Goal: Task Accomplishment & Management: Complete application form

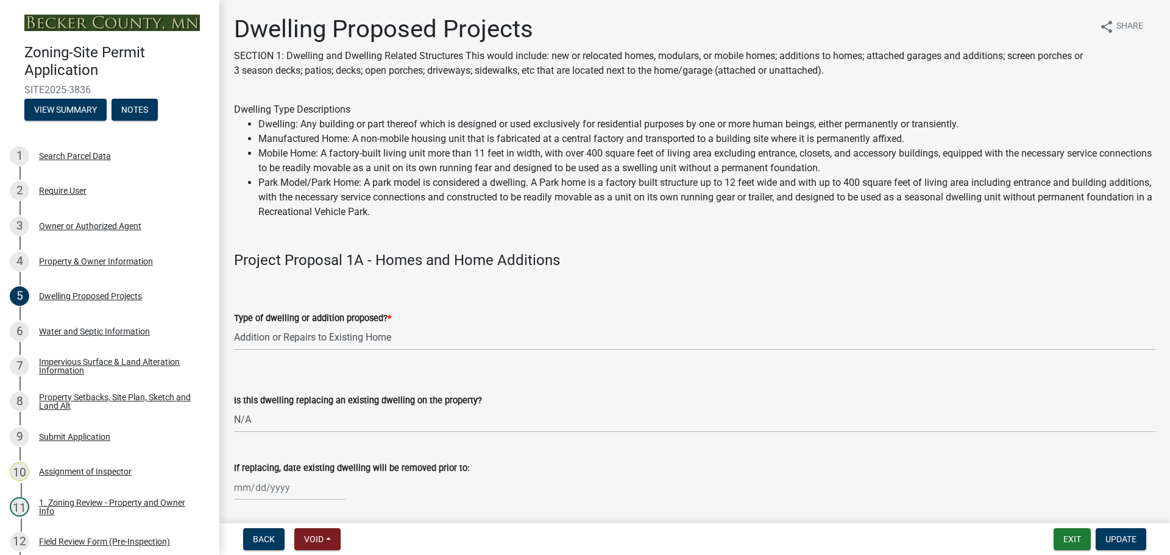
select select "b76c2e3f-c59d-4748-8205-29623accd873"
select select "2dc577ba-aef6-4196-bc52-35577603d189"
select select "59a6fdaa-56b6-4bcd-87b7-d867a7d784e6"
select select "4f5e2784-8c40-49a3-b0e9-8f1a3cbab4f4"
select select "a045e8de-0125-48b5-a52c-0705e3235ca5"
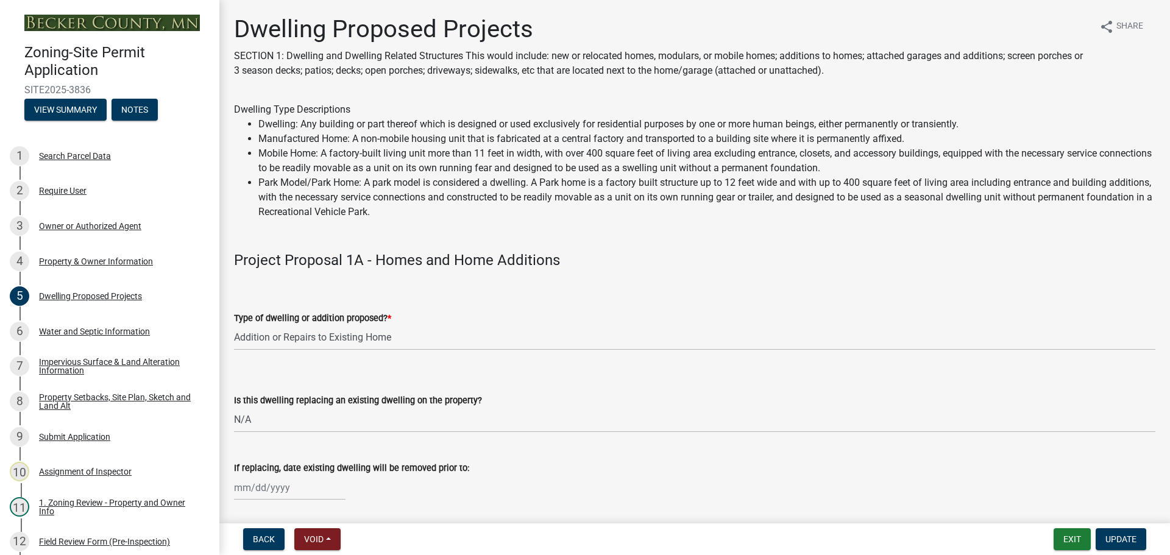
select select "01fc0f85-7de4-4400-8627-f7c2cf1c9bcf"
select select "5dd6cdd5-8b7d-4534-b791-478230f7b8b7"
select select "11c1c089-3b44-43c0-9549-3c9eeea2451f"
select select "d4691a2f-f058-48e2-b997-416102d14b5c"
select select "8786fdd2-7f96-462d-8069-e958fae6b9a0"
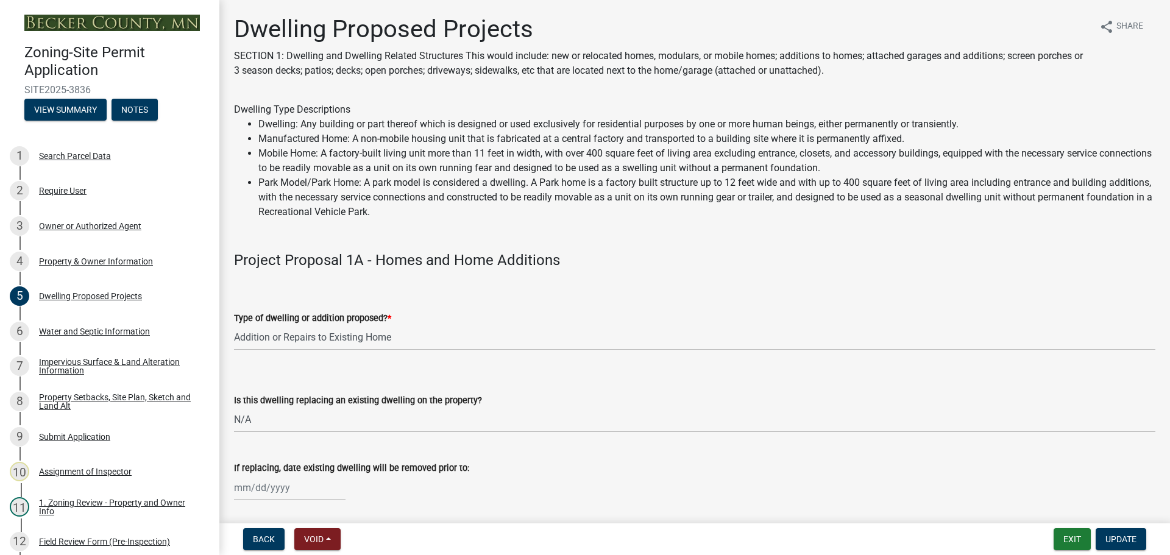
select select "256d326d-7a65-4b43-bb27-2952fbe4c534"
select select "95a588f5-1928-44cb-95cb-f3dde79564ff"
select select "0ceb8b90-6e92-4b1f-be25-acba4c819eff"
select select "8e4dc0e1-7dfa-4afc-85b9-5ad40795f204"
select select "107cbe59-677b-44f2-96fc-816b282ebb79"
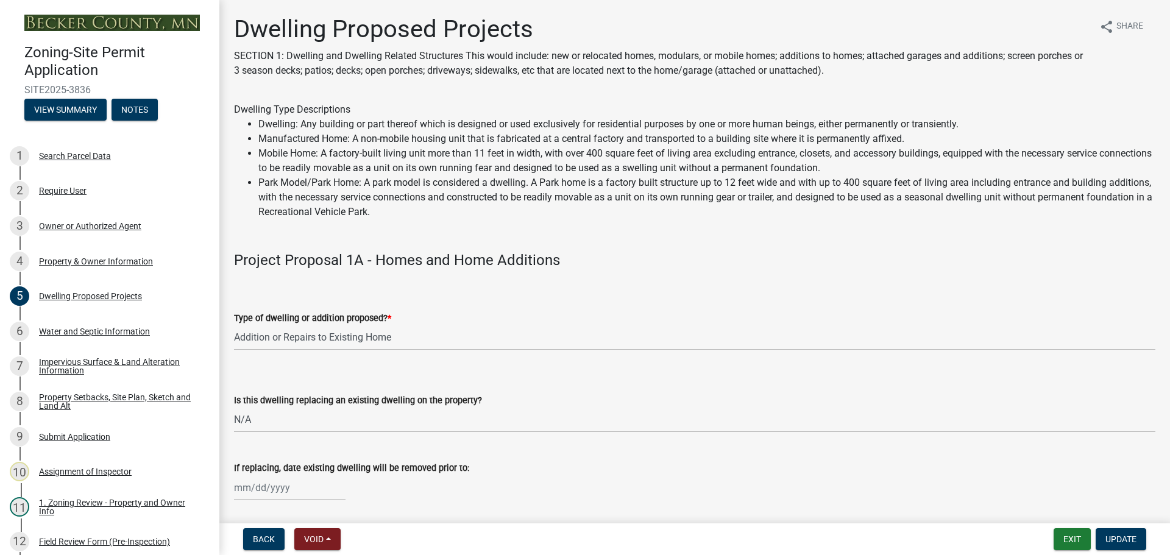
select select "ab9119d1-7da9-49c4-9fac-8c142204c89d"
select select "7f420323-49a9-4fd0-9441-05b3dc777552"
select select "ec305202-ae01-487b-b5e4-3a5aacc1e384"
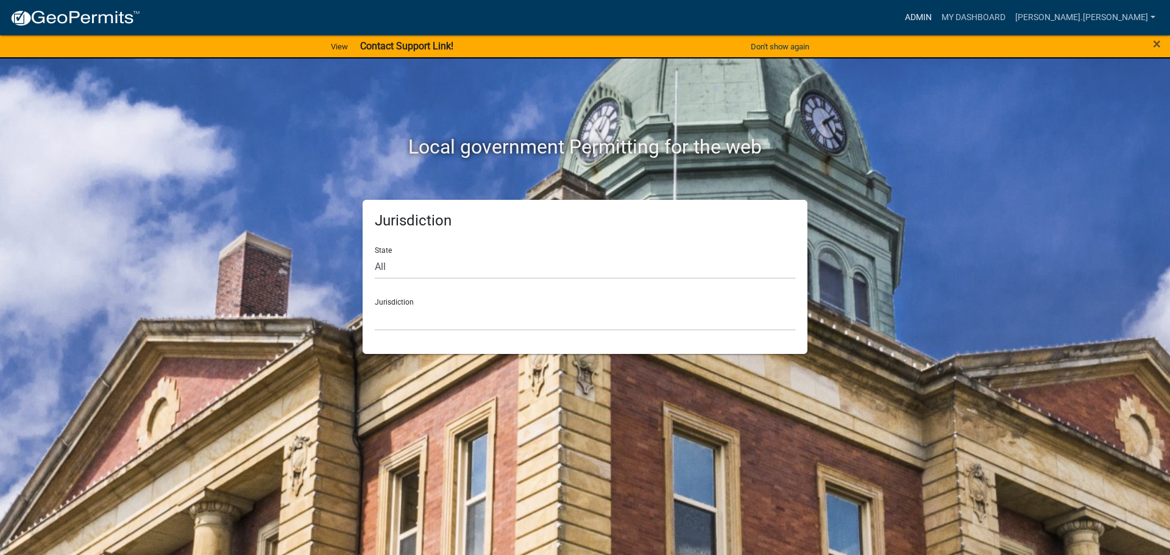
click at [937, 10] on link "Admin" at bounding box center [918, 17] width 37 height 23
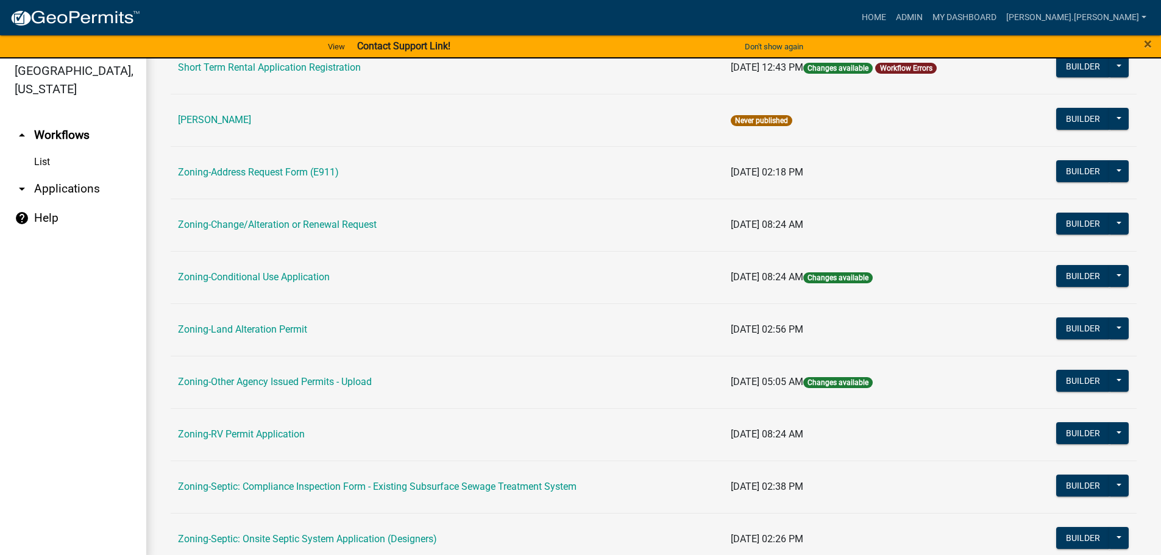
scroll to position [15, 0]
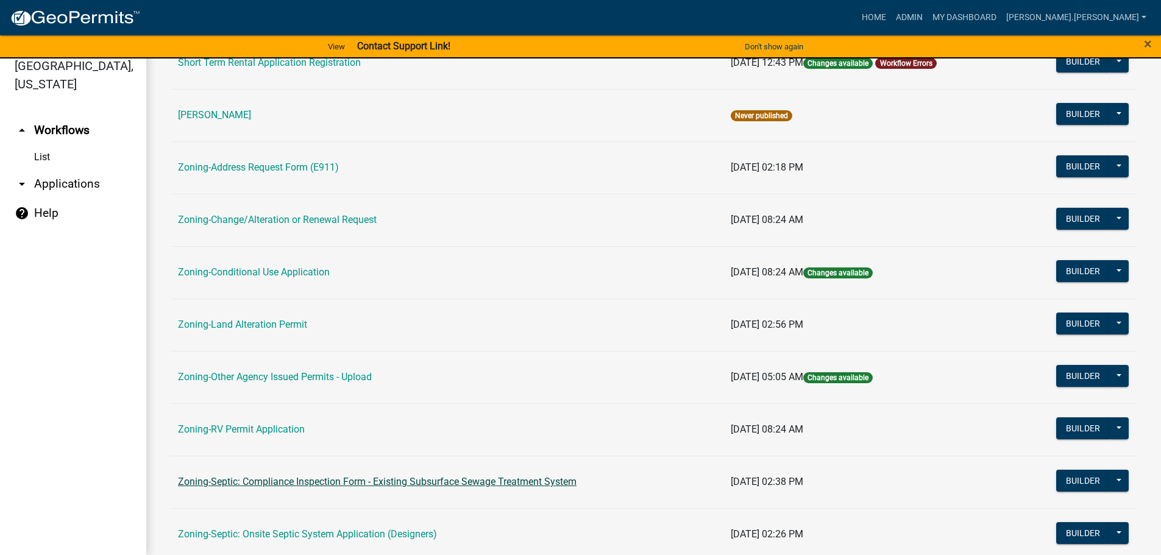
click at [262, 482] on link "Zoning-Septic: Compliance Inspection Form - Existing Subsurface Sewage Treatmen…" at bounding box center [377, 482] width 399 height 12
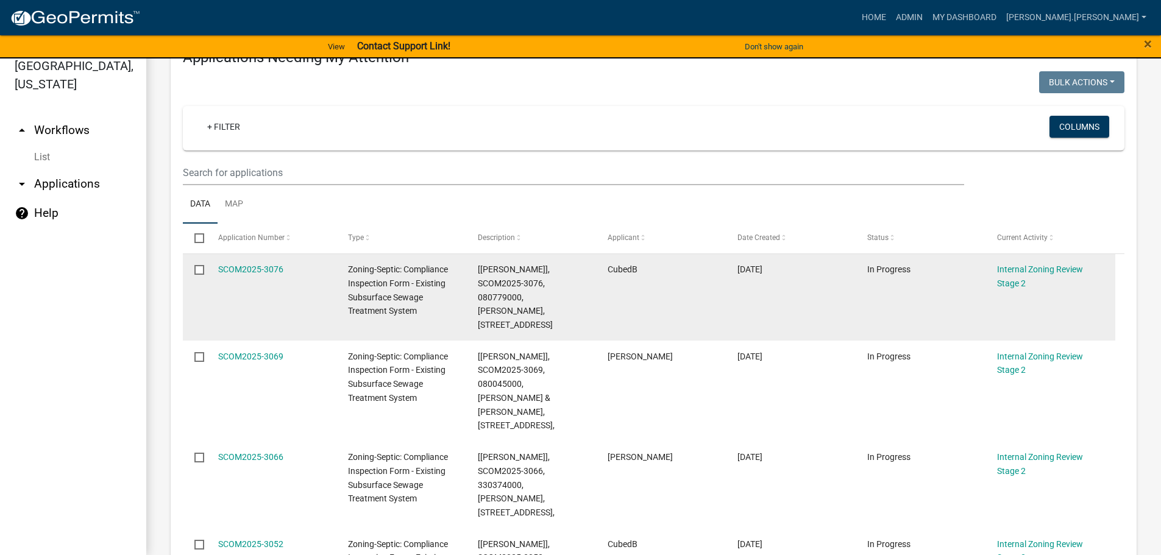
scroll to position [61, 0]
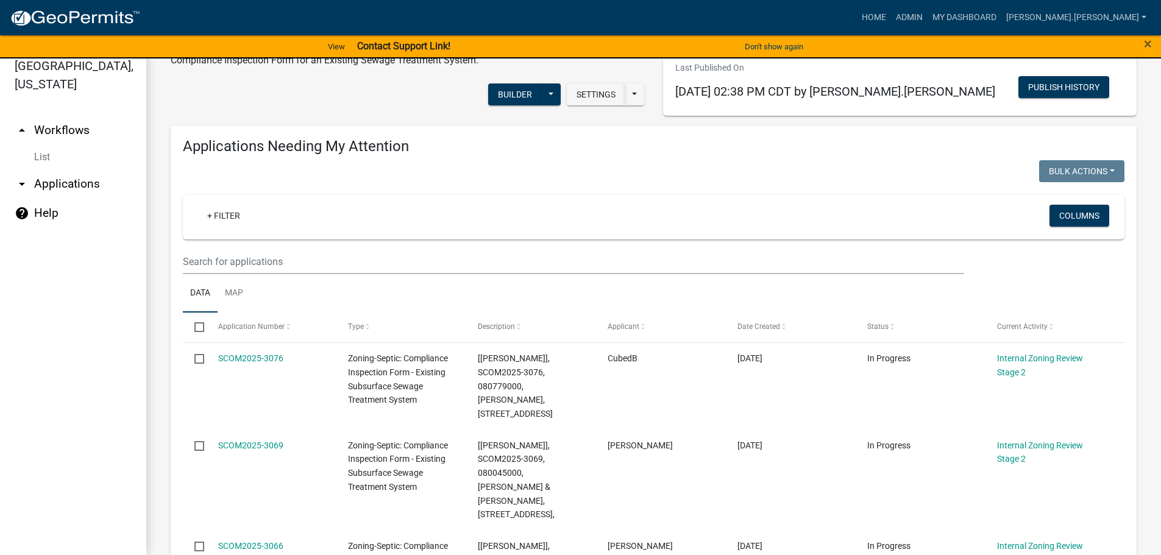
click at [409, 242] on wm-filter-builder "+ Filter Columns" at bounding box center [654, 234] width 942 height 79
click at [405, 257] on input "text" at bounding box center [573, 261] width 781 height 25
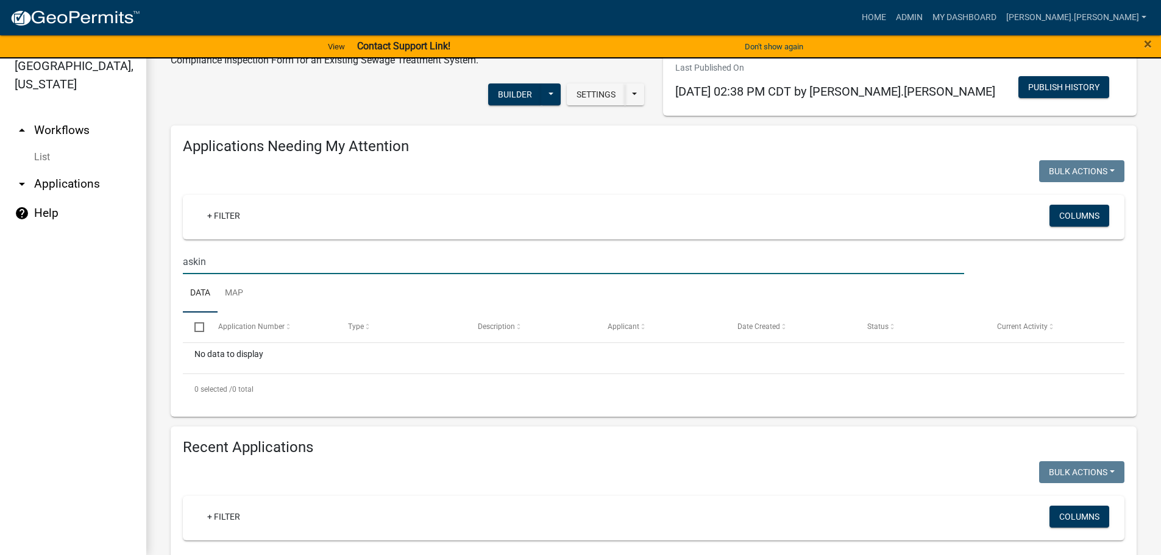
click at [304, 257] on input "askin" at bounding box center [573, 261] width 781 height 25
type input "corey"
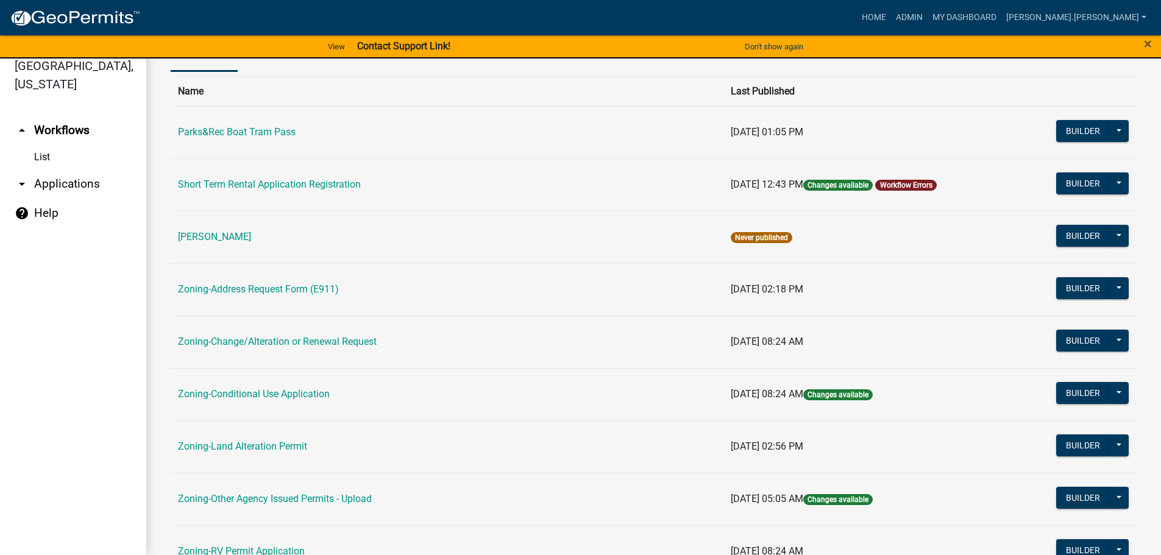
scroll to position [305, 0]
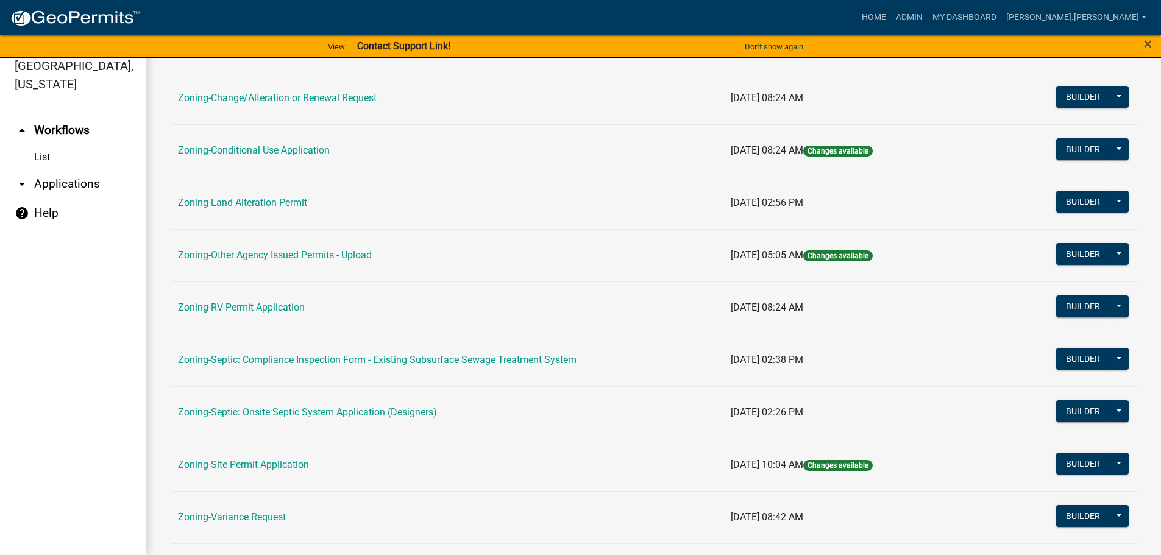
click at [268, 457] on td "Zoning-Site Permit Application" at bounding box center [447, 465] width 553 height 52
click at [270, 470] on link "Zoning-Site Permit Application" at bounding box center [243, 465] width 131 height 12
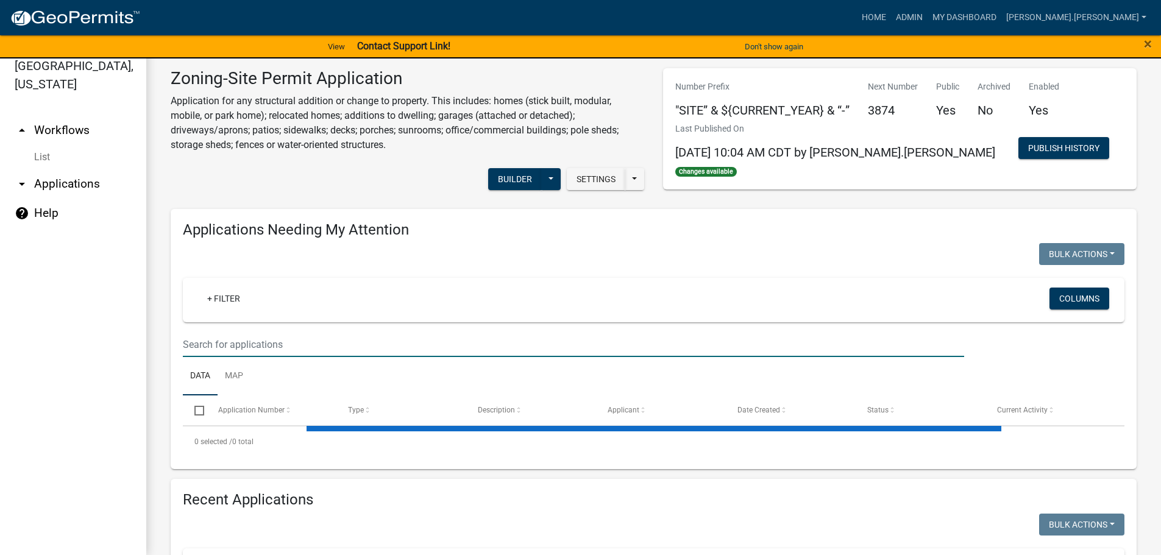
click at [406, 348] on input "text" at bounding box center [573, 344] width 781 height 25
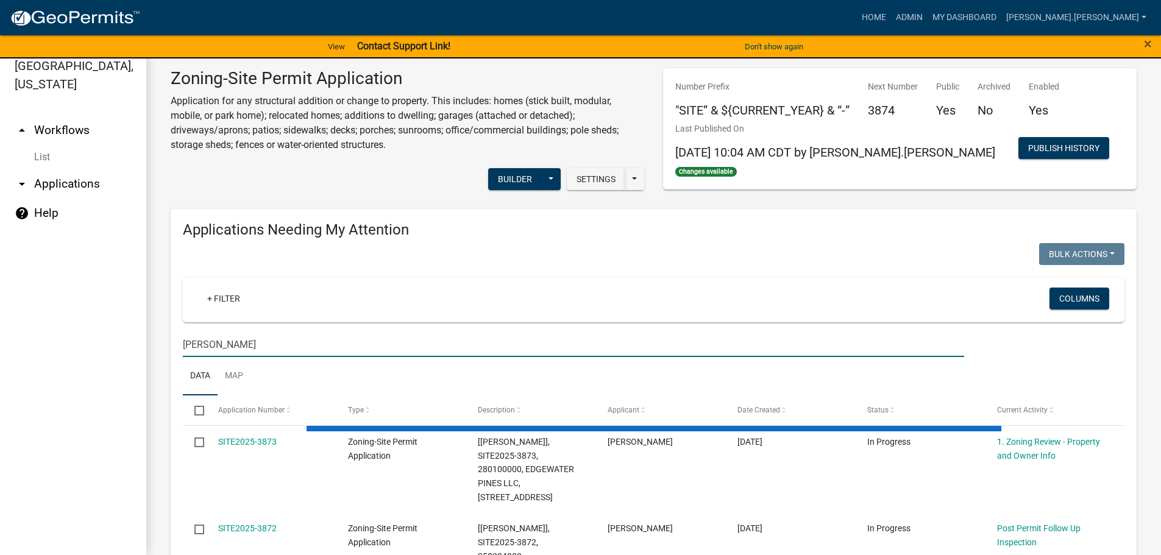
drag, startPoint x: 212, startPoint y: 346, endPoint x: 146, endPoint y: 361, distance: 67.6
click at [146, 361] on div "Becker County, Minnesota arrow_drop_up Workflows List arrow_drop_down Applicati…" at bounding box center [580, 299] width 1161 height 511
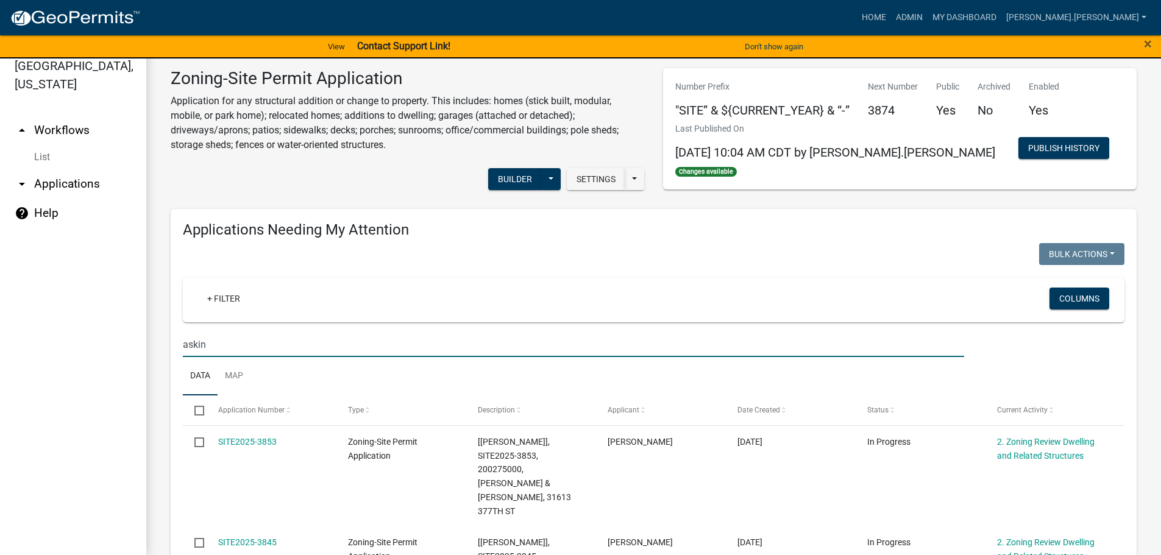
click at [357, 336] on input "askin" at bounding box center [573, 344] width 781 height 25
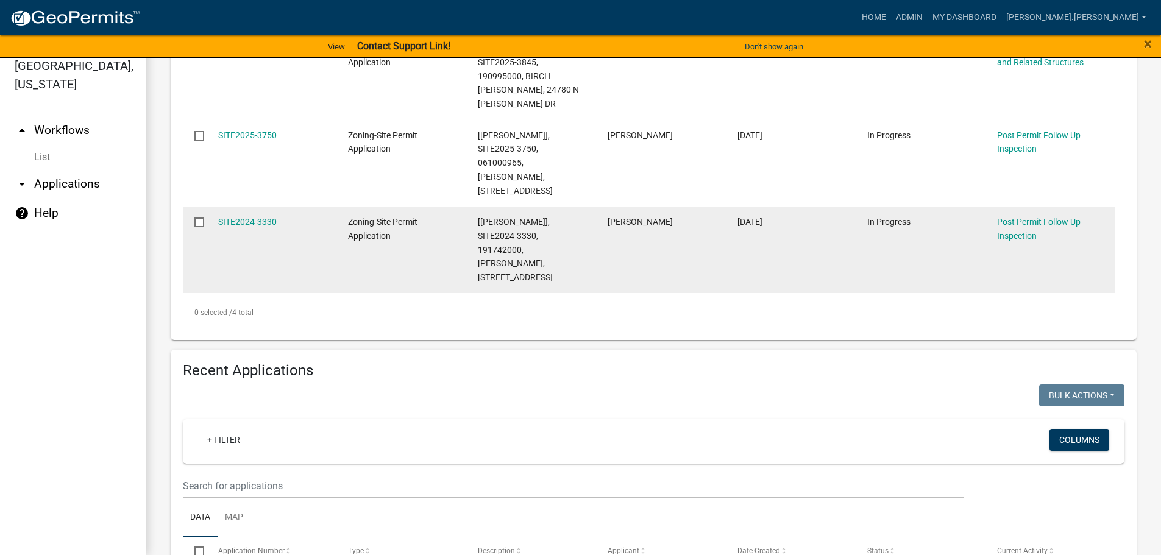
scroll to position [610, 0]
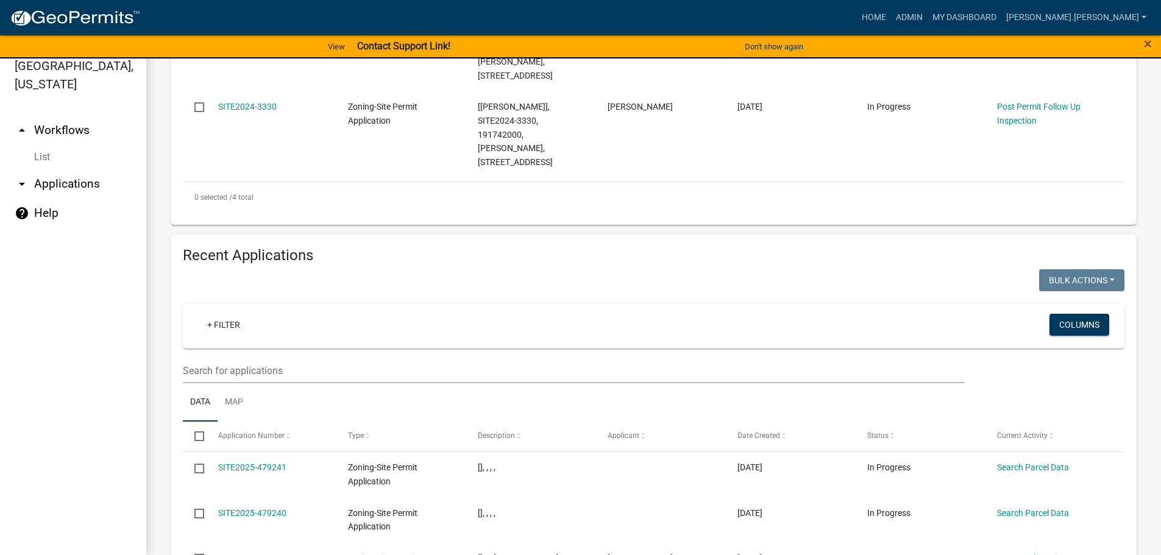
type input "askin"
click at [272, 358] on input "text" at bounding box center [573, 370] width 781 height 25
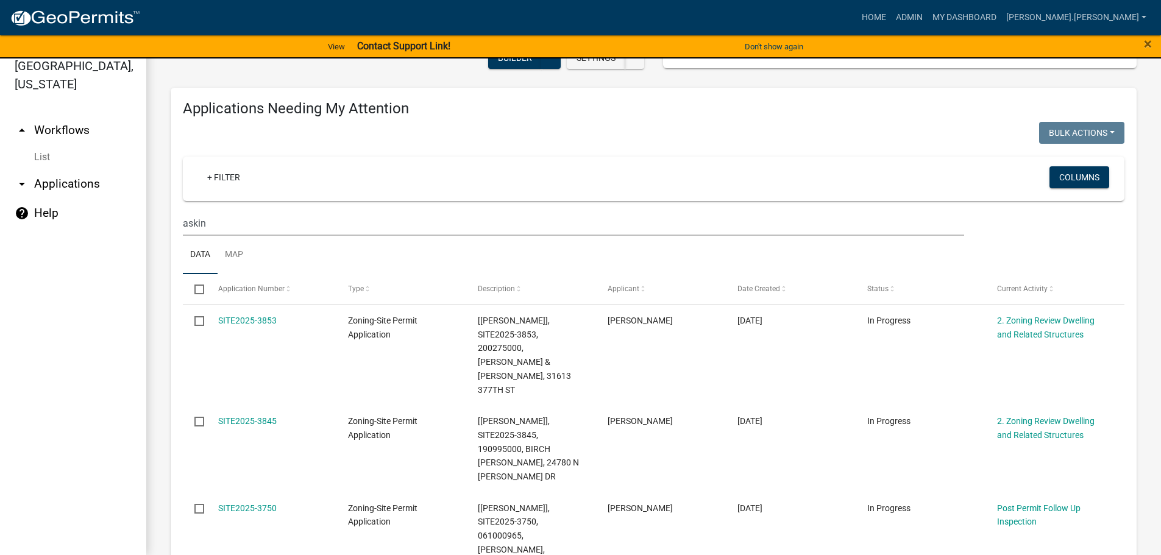
scroll to position [60, 0]
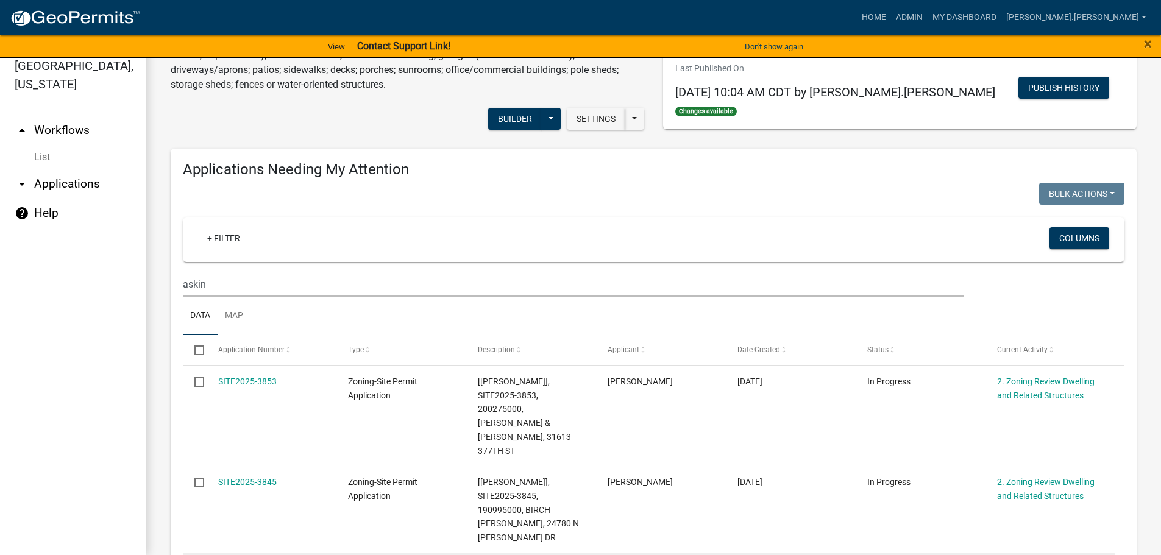
type input "askin"
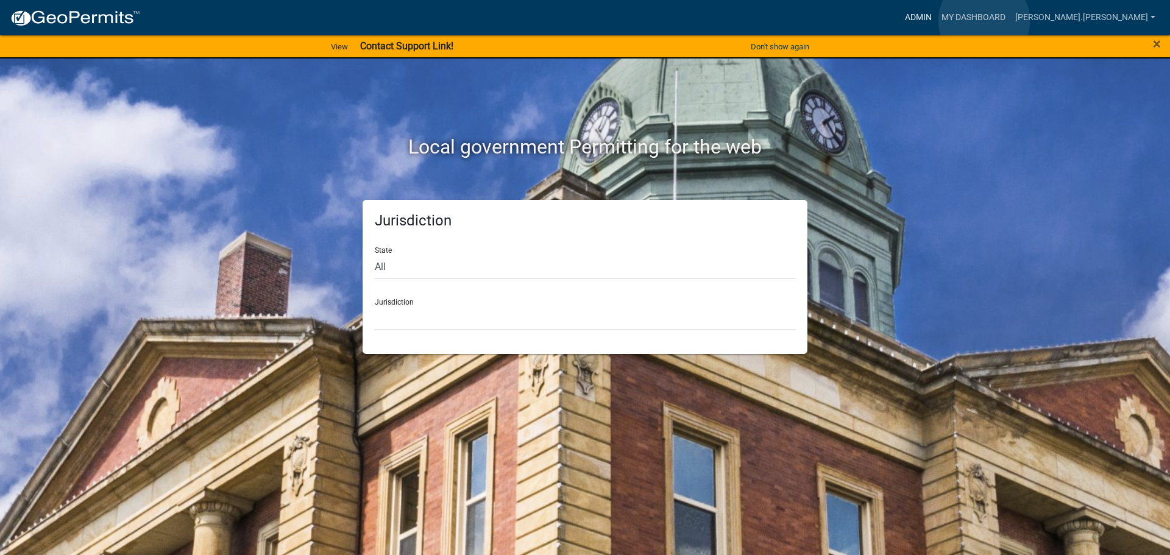
click at [937, 21] on link "Admin" at bounding box center [918, 17] width 37 height 23
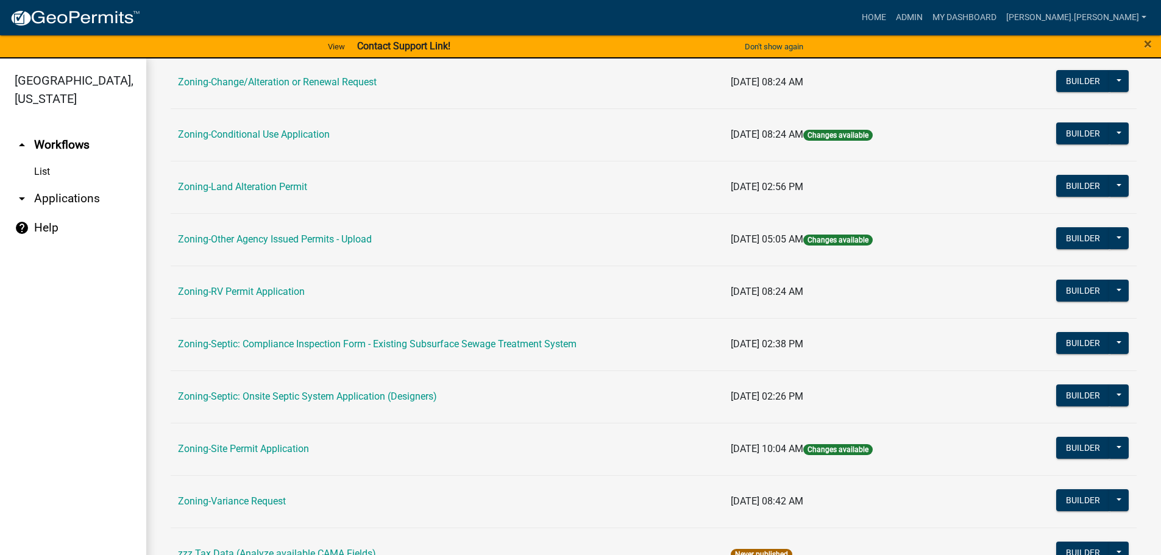
scroll to position [366, 0]
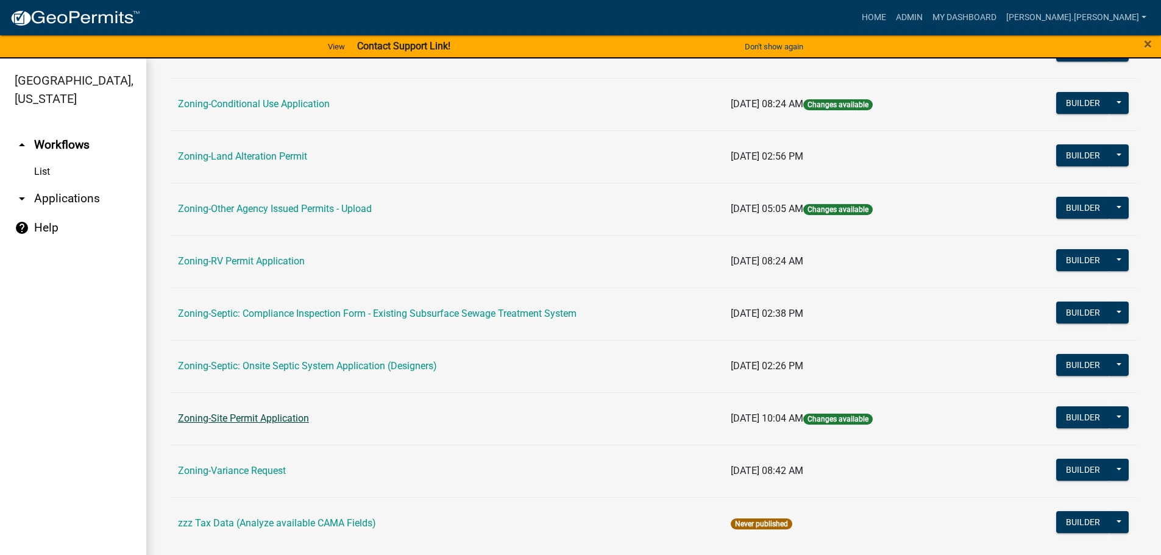
click at [280, 415] on link "Zoning-Site Permit Application" at bounding box center [243, 419] width 131 height 12
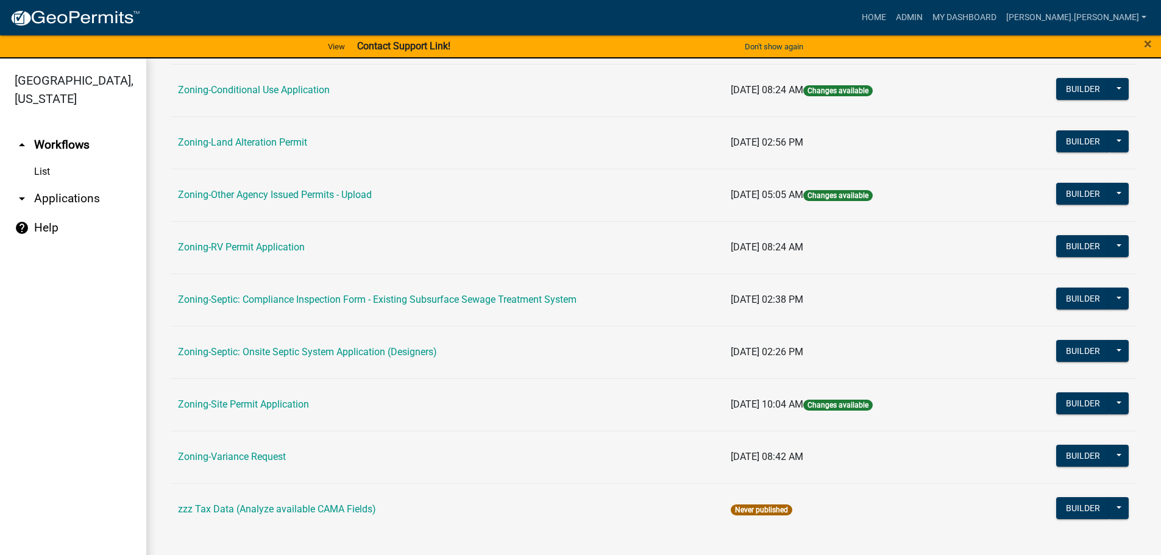
scroll to position [15, 0]
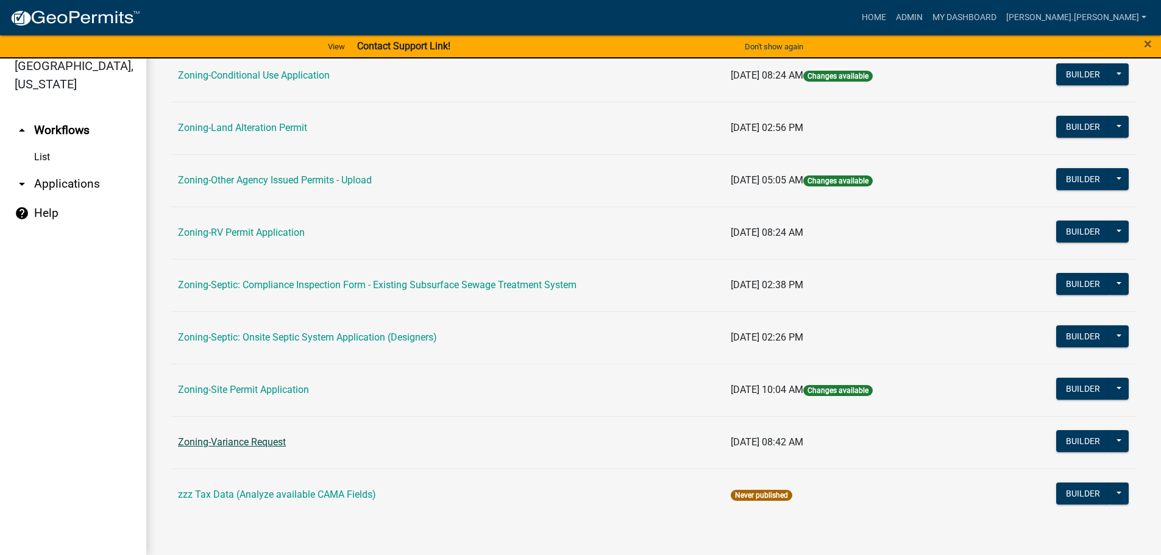
click at [258, 441] on link "Zoning-Variance Request" at bounding box center [232, 442] width 108 height 12
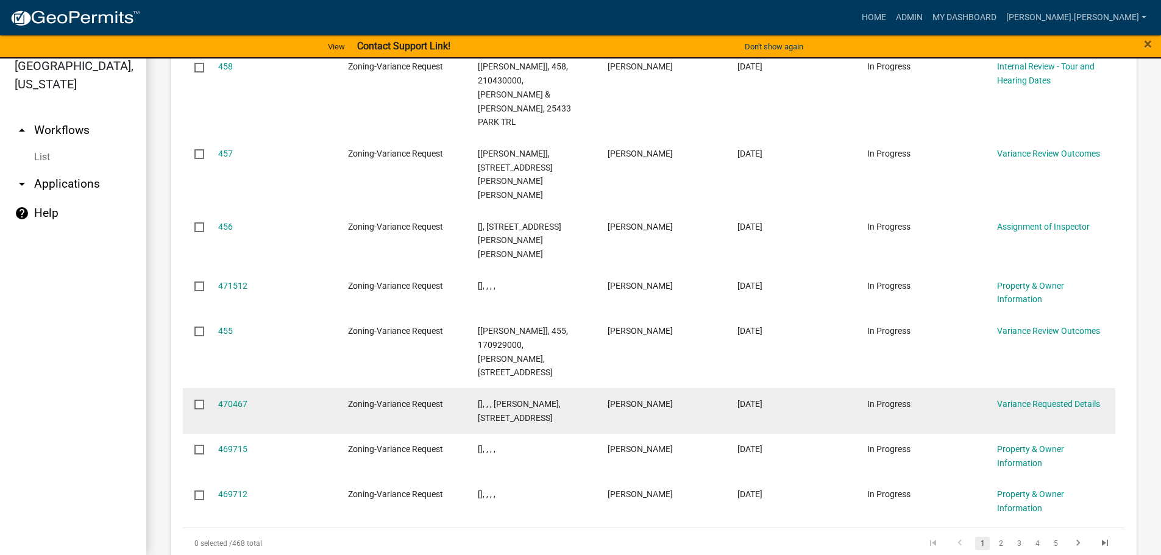
scroll to position [1550, 0]
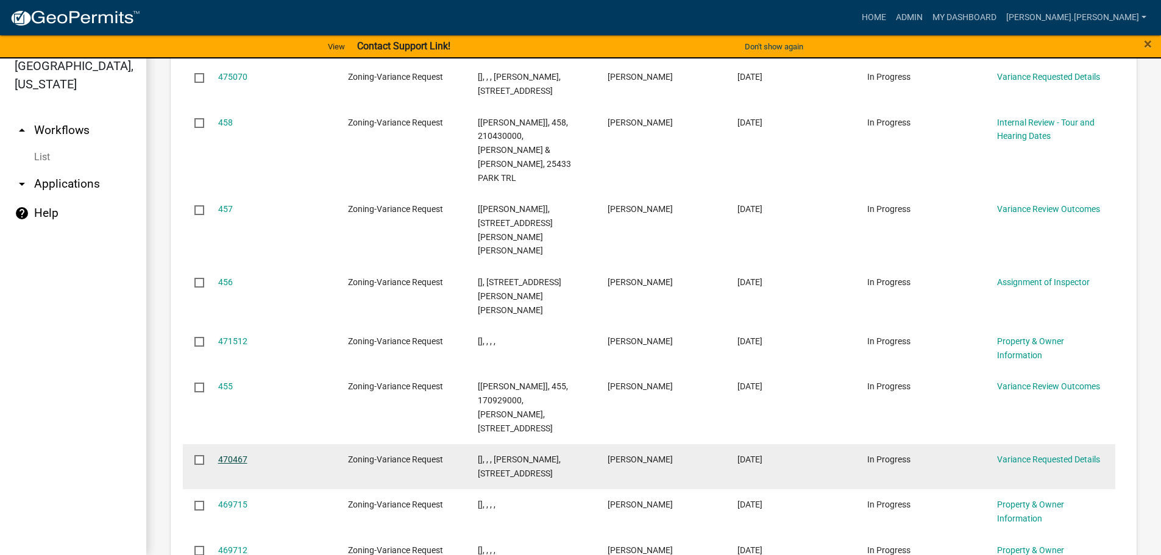
click at [236, 455] on link "470467" at bounding box center [232, 460] width 29 height 10
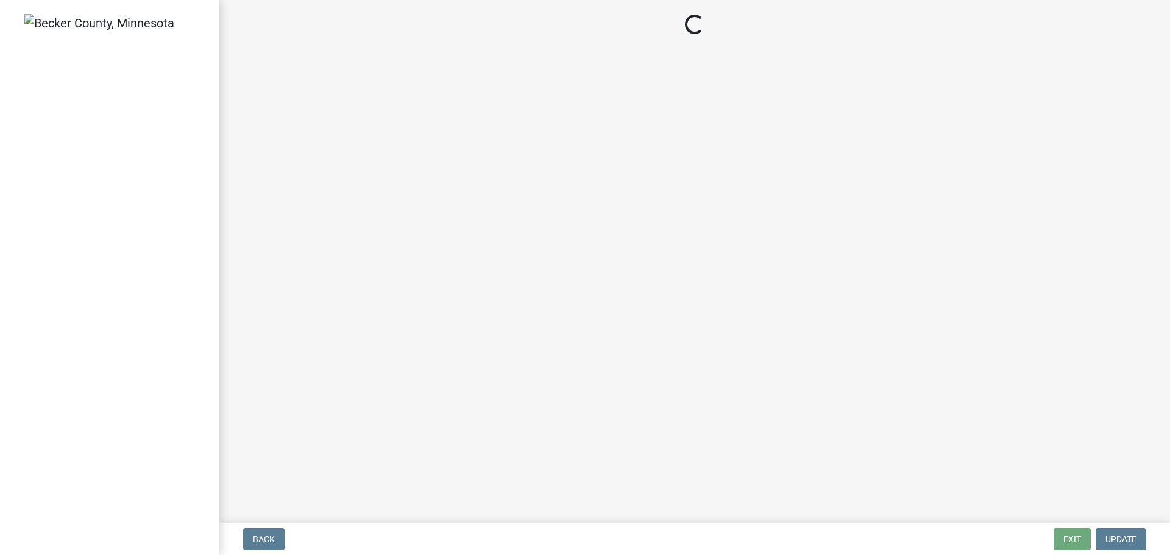
select select "edc6b78d-c029-41a6-a436-e6f76b5f0855"
select select "15bf2cec-1ca8-47a3-85db-999609351cbd"
select select "7b4e921e-23d5-43ad-813a-b7a6ebdae9a4"
select select "bb2b5e43-03c1-4874-9abf-a65f400af928"
select select "8ea3e6c3-8fed-4904-aa20-2f643744aa0c"
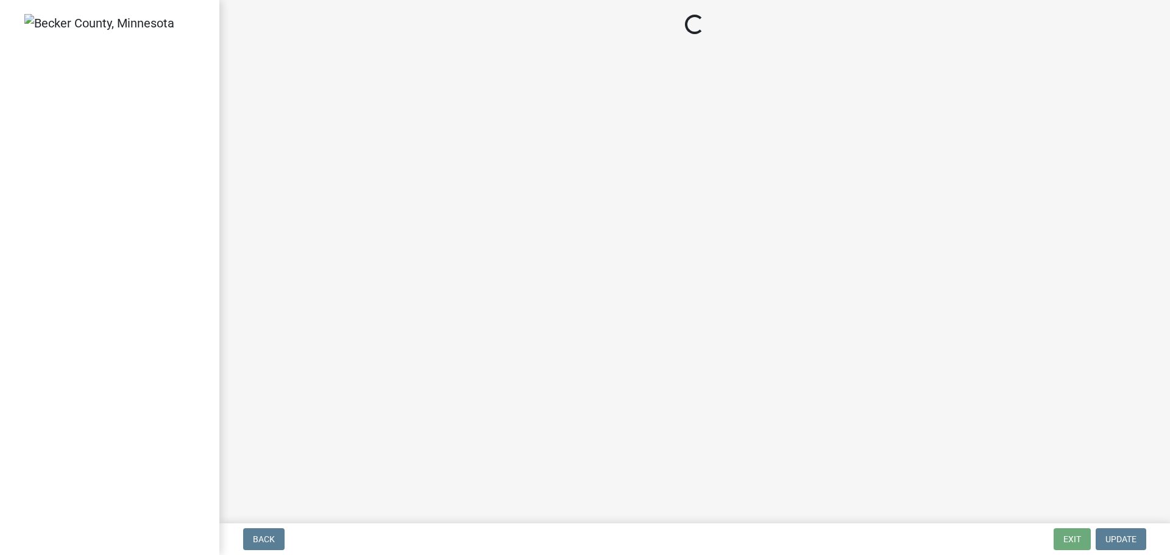
select select "860afd09-da87-482b-bca4-413f5cf53582"
select select "ee8740c3-f4d5-48cf-ad42-c8f7342b480c"
select select "1aa51e34-4f0a-4095-a3f3-287665056048"
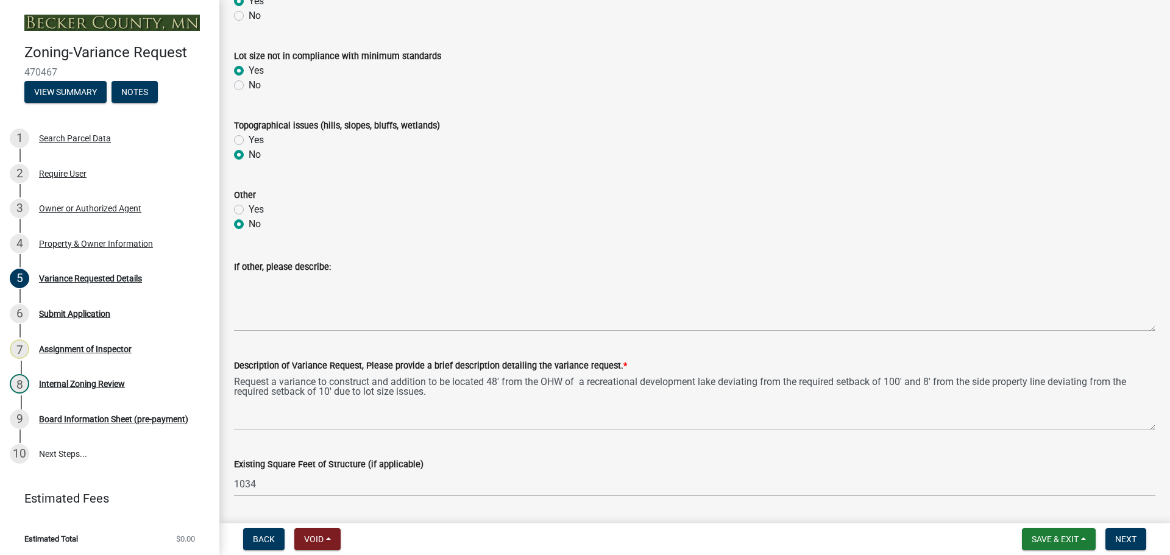
scroll to position [670, 0]
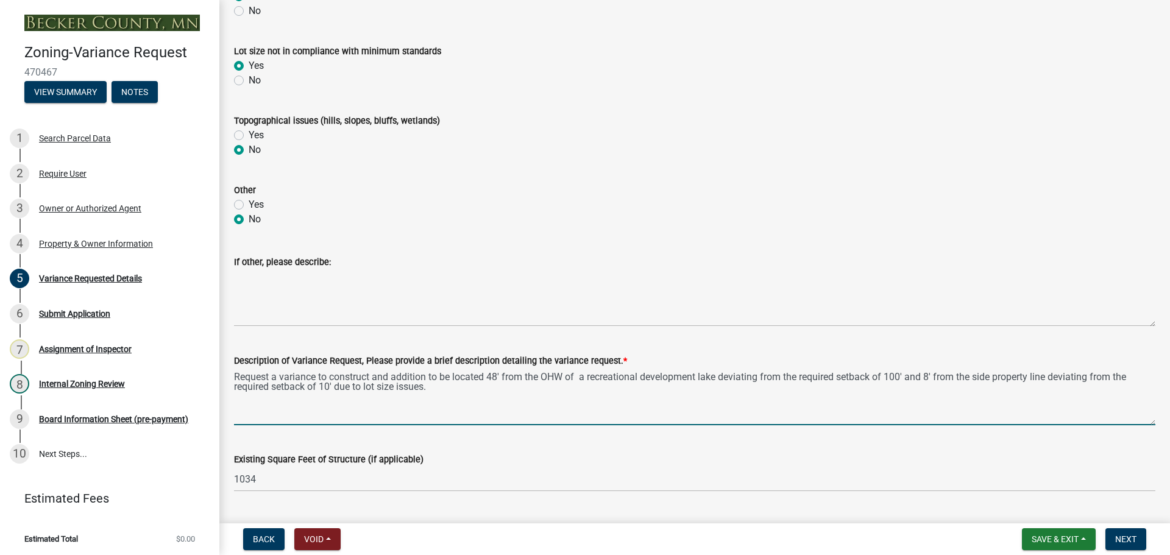
click at [236, 375] on textarea "Request a variance to construct and addition to be located 48' from the OHW of …" at bounding box center [695, 396] width 922 height 57
click at [329, 376] on textarea "Request a variance to construct and addition to be located 48' from the OHW of …" at bounding box center [695, 396] width 922 height 57
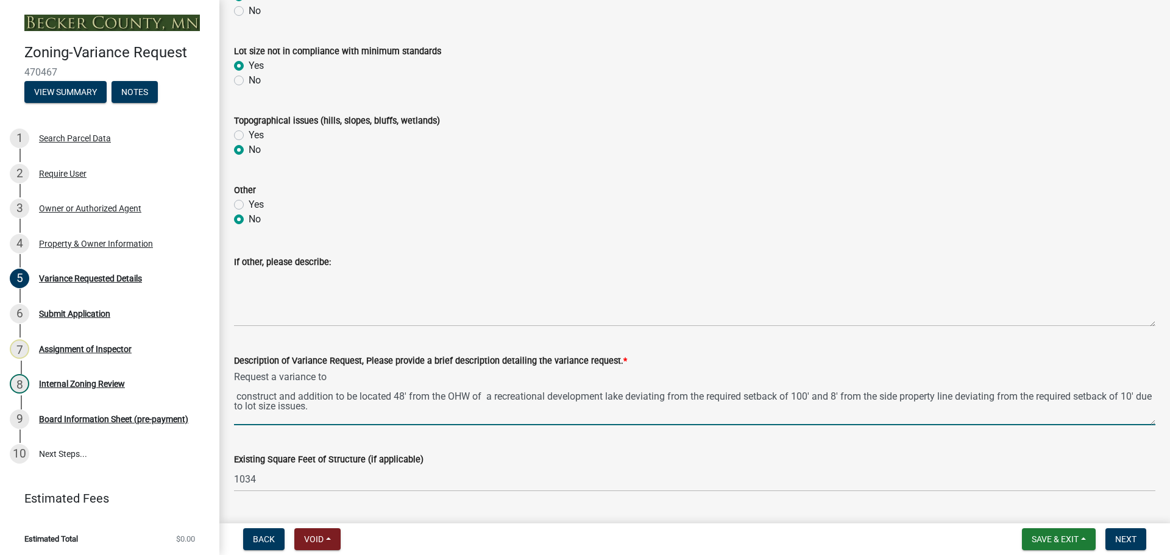
click at [388, 370] on textarea "Request a variance to construct and addition to be located 48' from the OHW of …" at bounding box center [695, 396] width 922 height 57
drag, startPoint x: 485, startPoint y: 396, endPoint x: 814, endPoint y: 400, distance: 328.6
click at [814, 400] on textarea "Request a variance to move existing cabin back to 43' from the OHW of a rec con…" at bounding box center [695, 396] width 922 height 57
drag, startPoint x: 538, startPoint y: 377, endPoint x: 571, endPoint y: 377, distance: 33.5
click at [571, 377] on textarea "Request a variance to move existing cabin back to 43' from the OHW of a rec con…" at bounding box center [695, 396] width 922 height 57
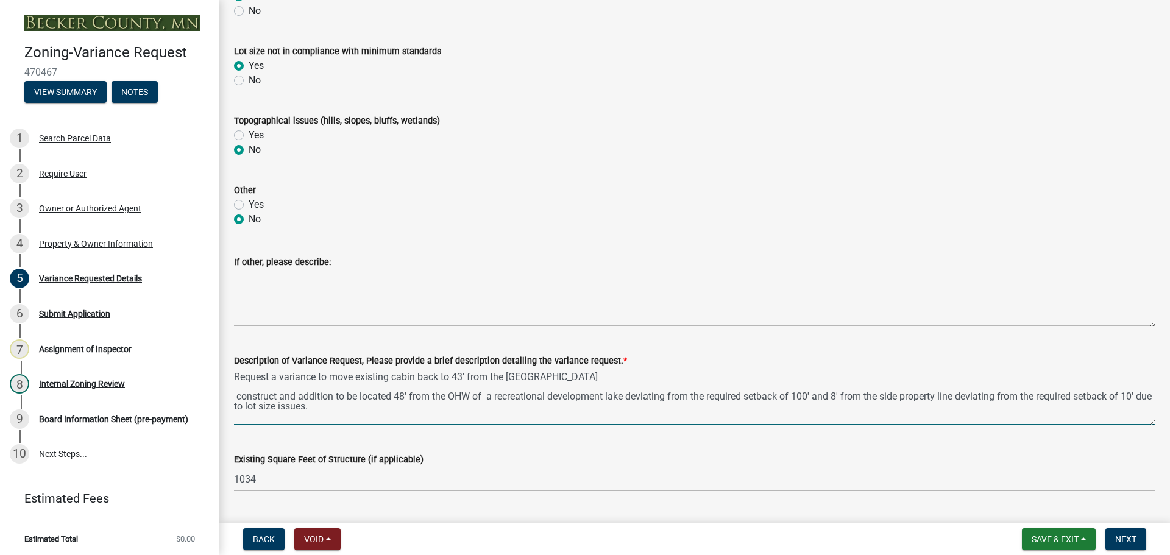
paste textarea "a recreational development lake deviating from the required setback of 100'"
click at [536, 382] on textarea "Request a variance to move existing cabin back to 43' from the OHW a recreation…" at bounding box center [695, 396] width 922 height 57
click at [461, 379] on textarea "Request a variance to move existing cabin back to 43' from the OHW a recreation…" at bounding box center [695, 396] width 922 height 57
click at [452, 379] on textarea "Request a variance to move existing cabin back to 43' from the OHW a recreation…" at bounding box center [695, 396] width 922 height 57
click at [933, 374] on textarea "Request a variance to move existing cabin back to forty-three feet (43) from th…" at bounding box center [695, 396] width 922 height 57
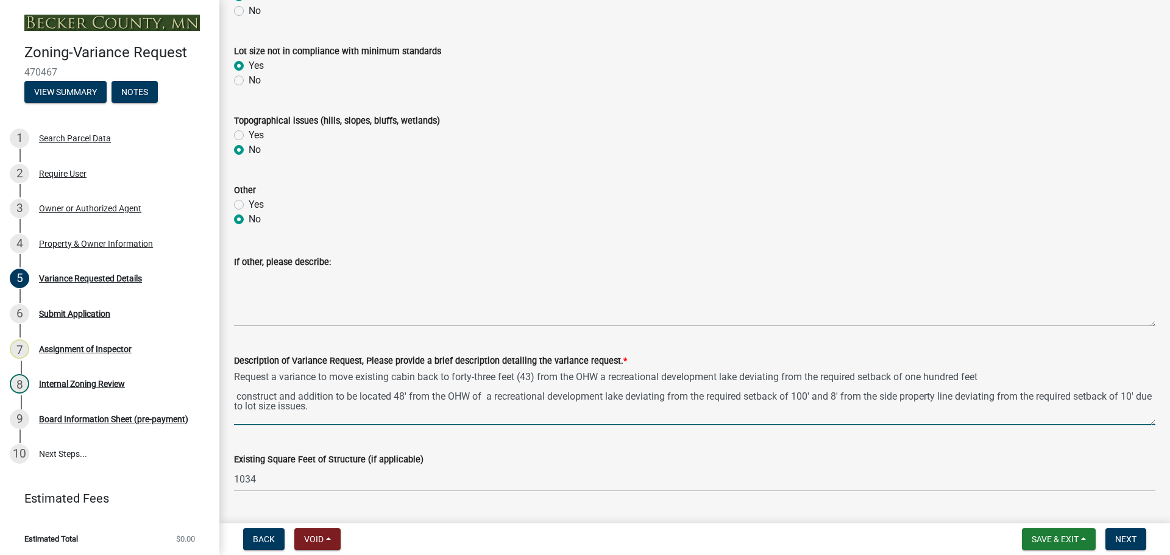
click at [540, 377] on textarea "Request a variance to move existing cabin back to forty-three feet (43) from th…" at bounding box center [695, 396] width 922 height 57
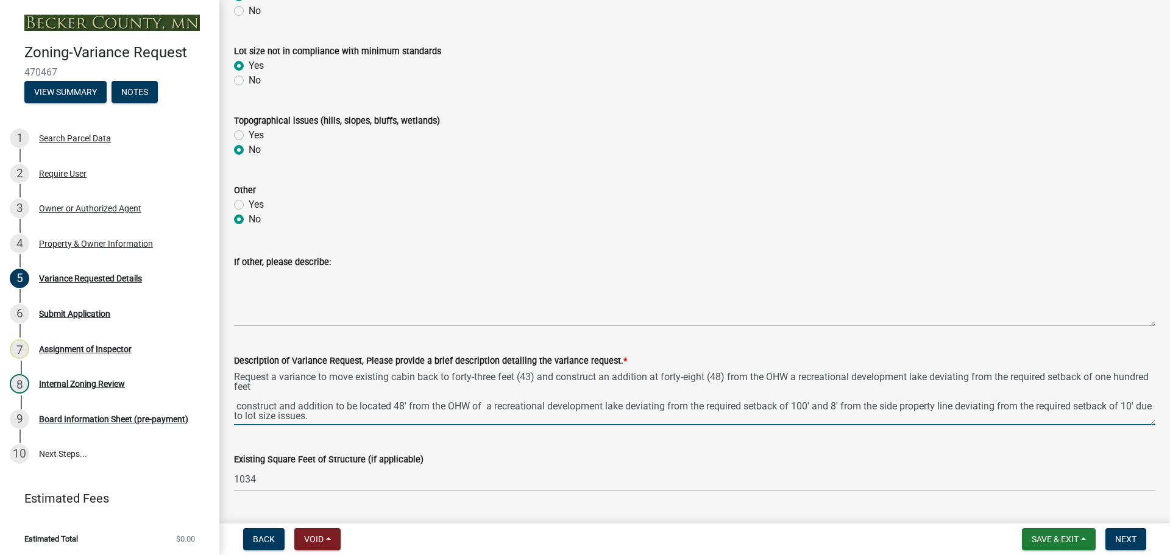
click at [384, 393] on textarea "Request a variance to move existing cabin back to forty-three feet (43) and con…" at bounding box center [695, 396] width 922 height 57
click at [363, 392] on textarea "Request a variance to move existing cabin back to forty-three feet (43) and con…" at bounding box center [695, 396] width 922 height 57
click at [352, 383] on textarea "Request a variance to move existing cabin back to forty-three feet (43) and con…" at bounding box center [695, 396] width 922 height 57
type textarea "Request a variance to move existing cabin back to forty-three feet (43) and con…"
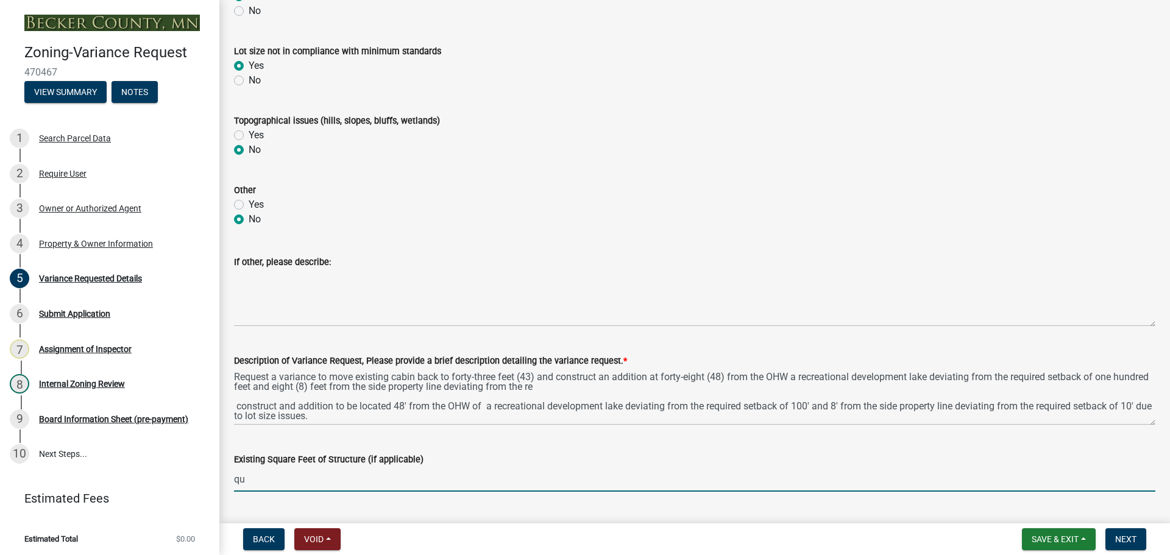
type input "q"
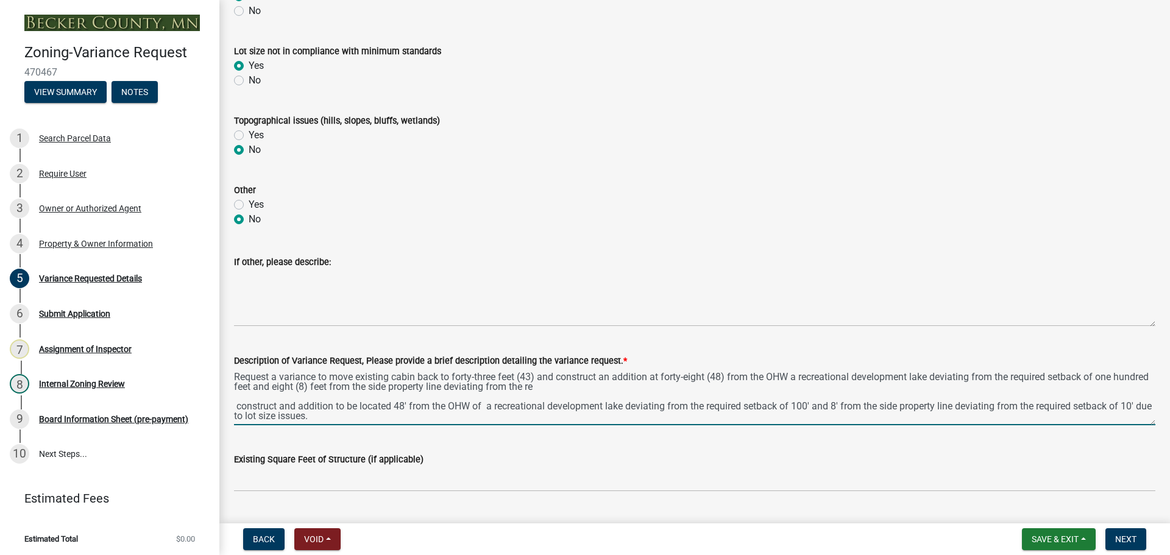
click at [589, 388] on textarea "Request a variance to move existing cabin back to forty-three feet (43) and con…" at bounding box center [695, 396] width 922 height 57
click at [795, 374] on textarea "Request a variance to move existing cabin back to forty-three feet (43) and con…" at bounding box center [695, 396] width 922 height 57
click at [711, 375] on textarea "Request a variance to move existing cabin back to forty-three feet (43) and con…" at bounding box center [695, 396] width 922 height 57
drag, startPoint x: 310, startPoint y: 411, endPoint x: 205, endPoint y: 405, distance: 105.0
click at [205, 405] on div "Zoning-Variance Request 470467 View Summary Notes 1 Search Parcel Data 2 Requir…" at bounding box center [585, 277] width 1170 height 555
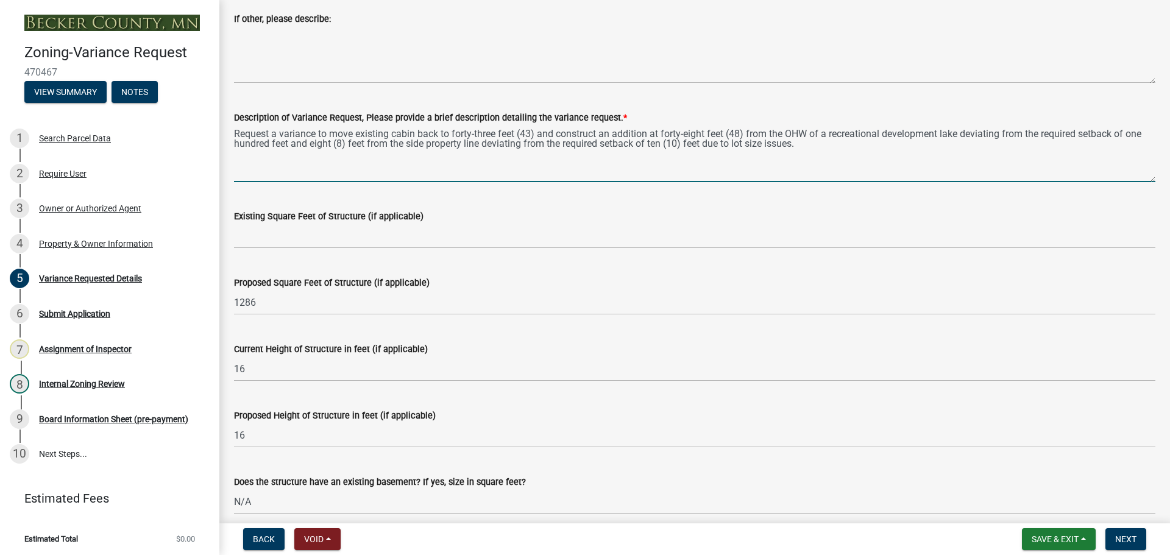
scroll to position [914, 0]
type textarea "Request a variance to move existing cabin back to forty-three feet (43) and con…"
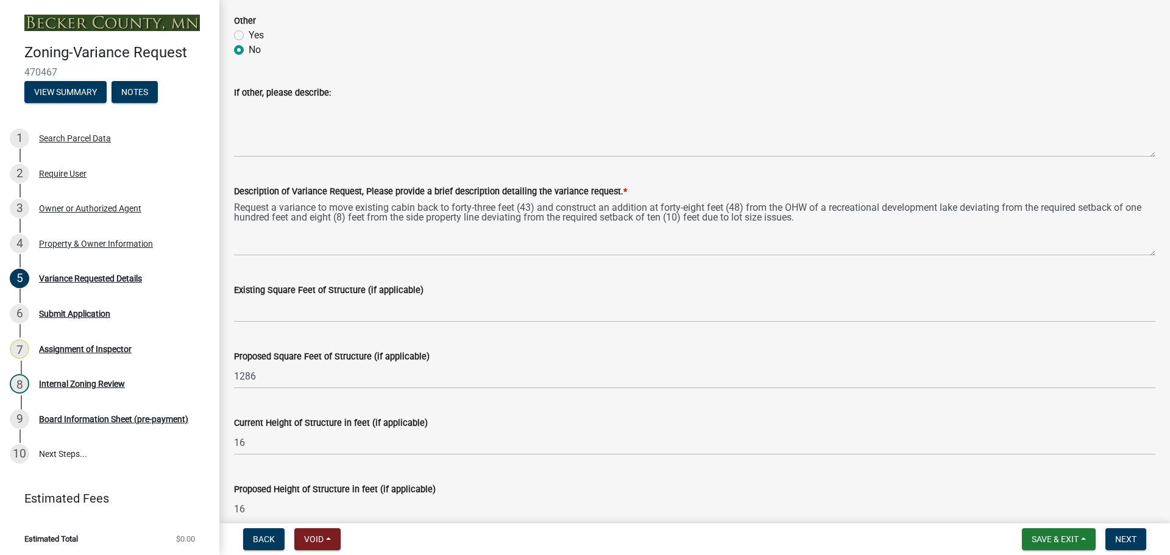
scroll to position [975, 0]
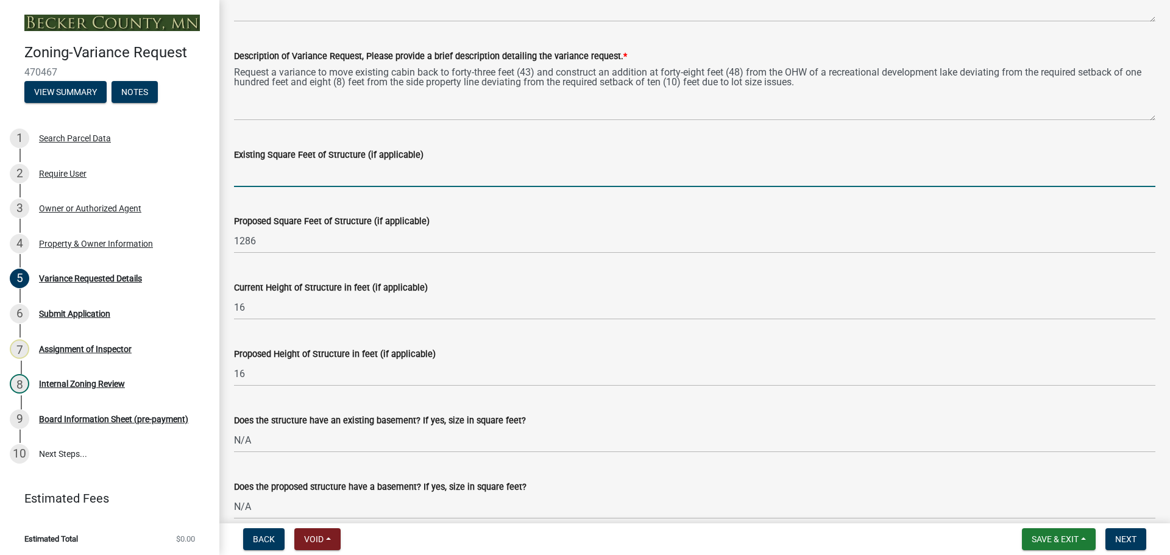
click at [327, 178] on input "Existing Square Feet of Structure (if applicable)" at bounding box center [695, 174] width 922 height 25
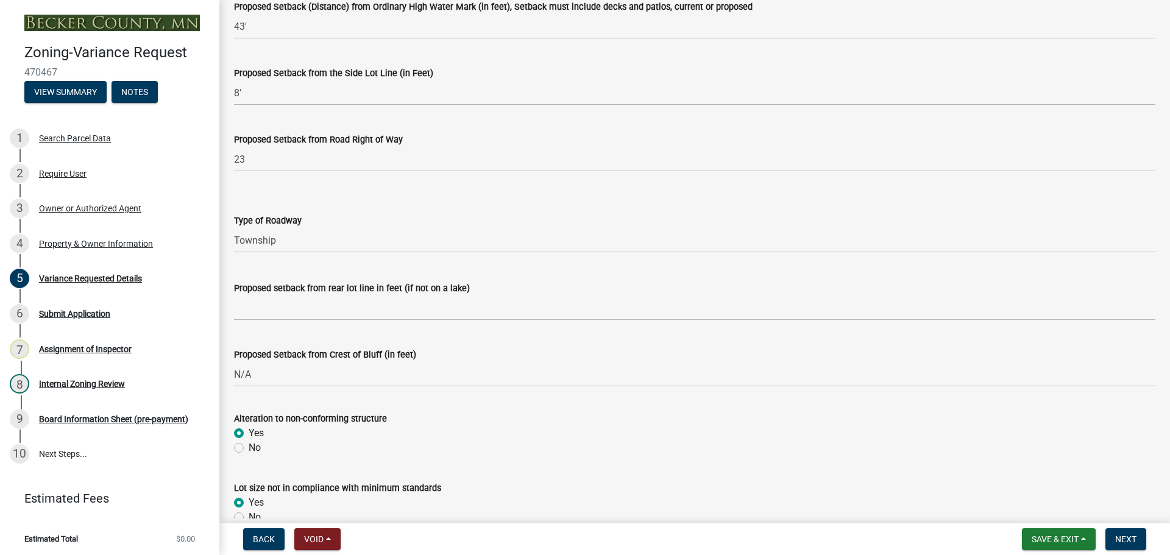
scroll to position [244, 0]
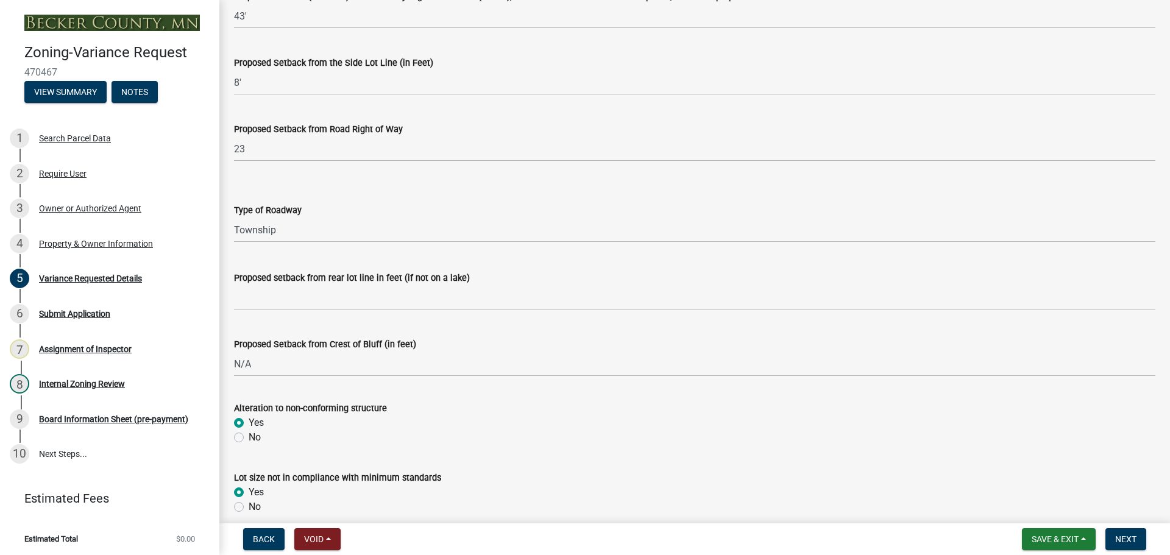
type input "1034"
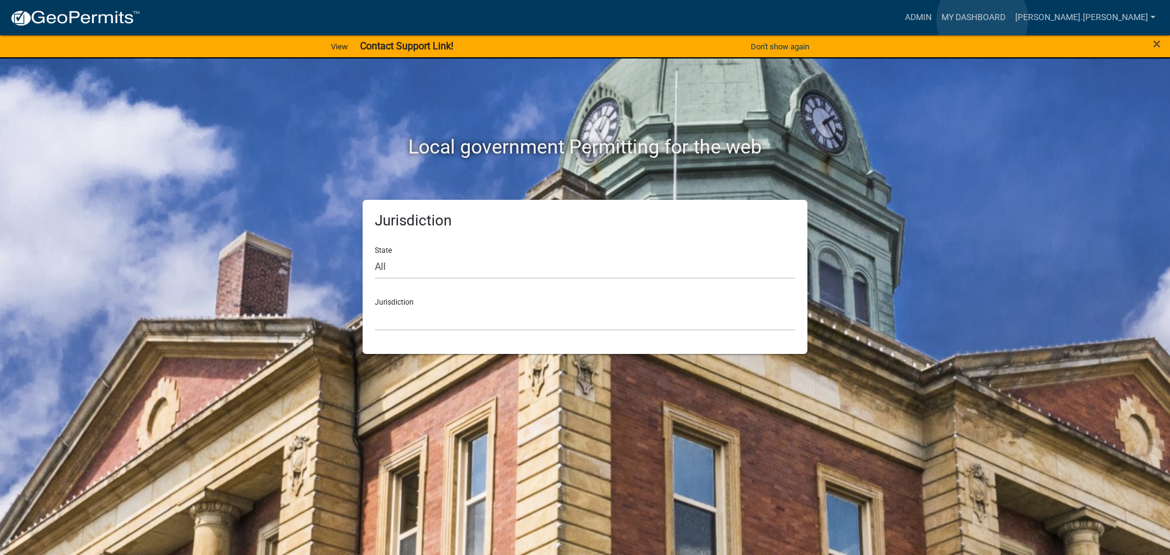
click at [937, 20] on link "Admin" at bounding box center [918, 17] width 37 height 23
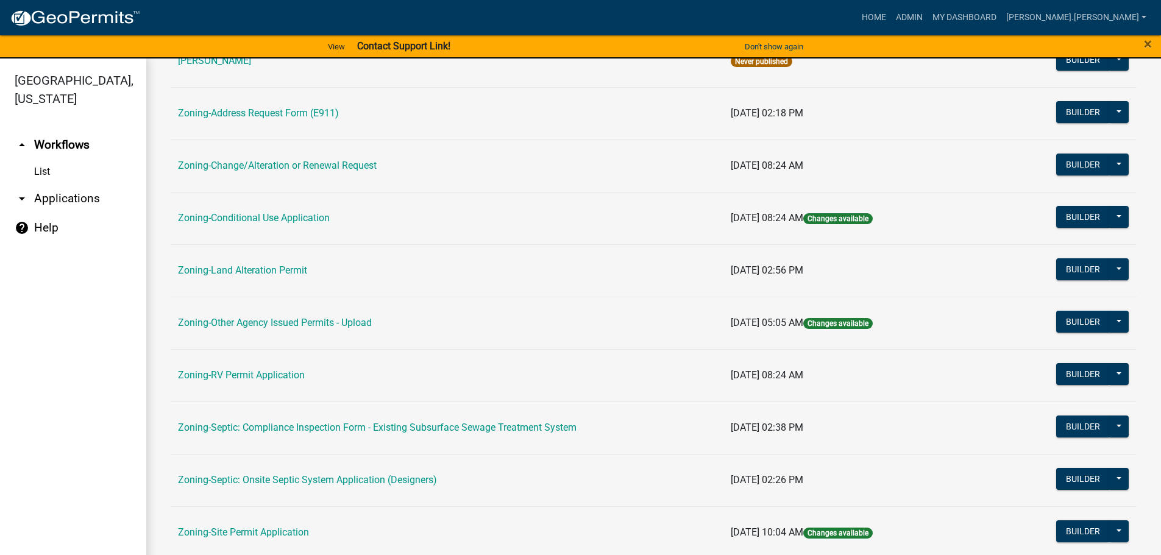
scroll to position [366, 0]
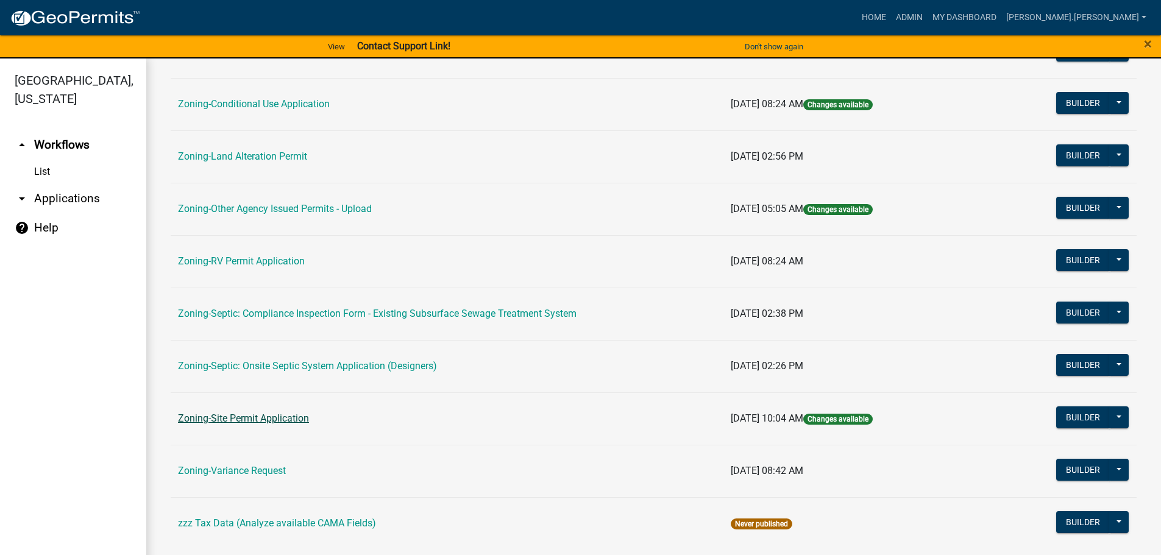
click at [282, 419] on link "Zoning-Site Permit Application" at bounding box center [243, 419] width 131 height 12
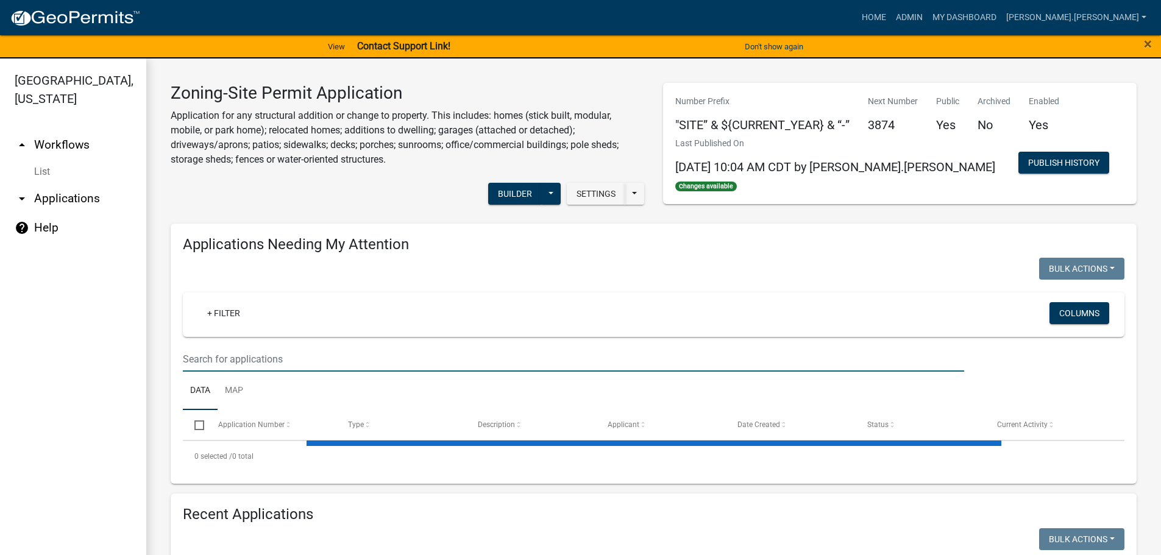
click at [309, 357] on input "text" at bounding box center [573, 359] width 781 height 25
type input "askin"
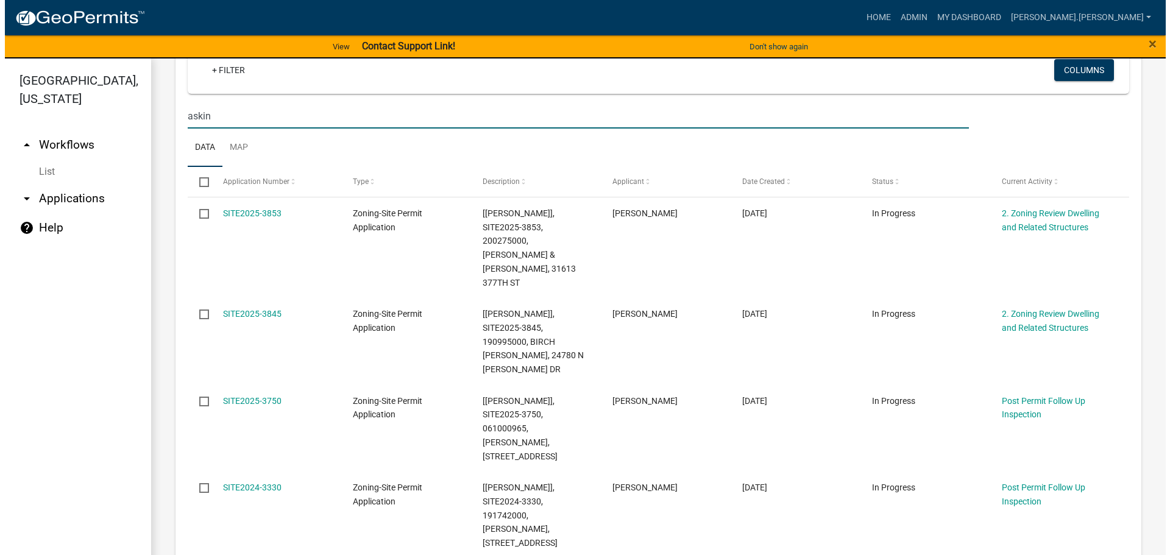
scroll to position [244, 0]
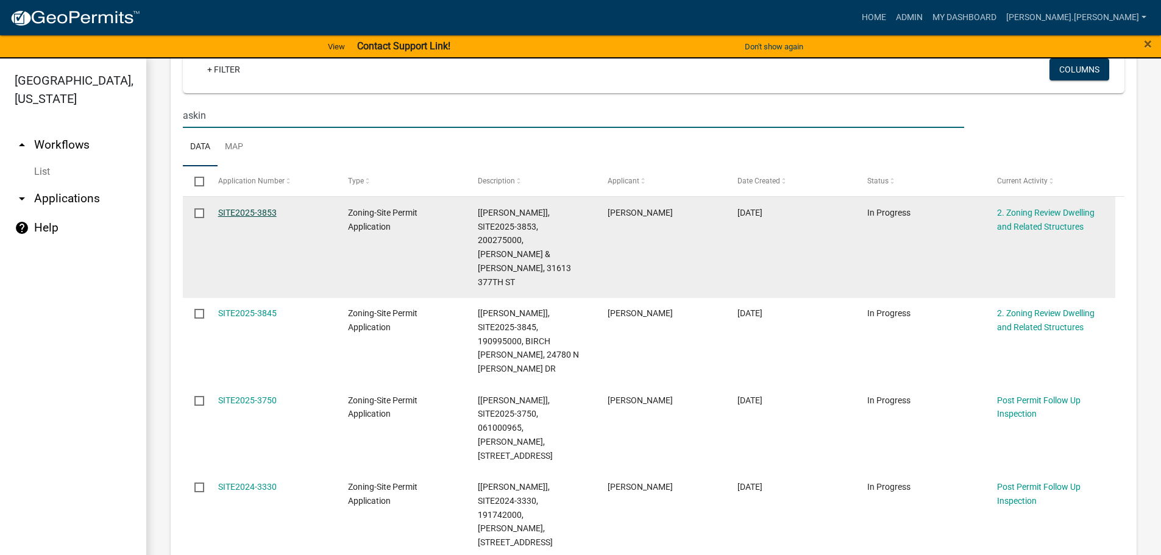
click at [253, 208] on link "SITE2025-3853" at bounding box center [247, 213] width 59 height 10
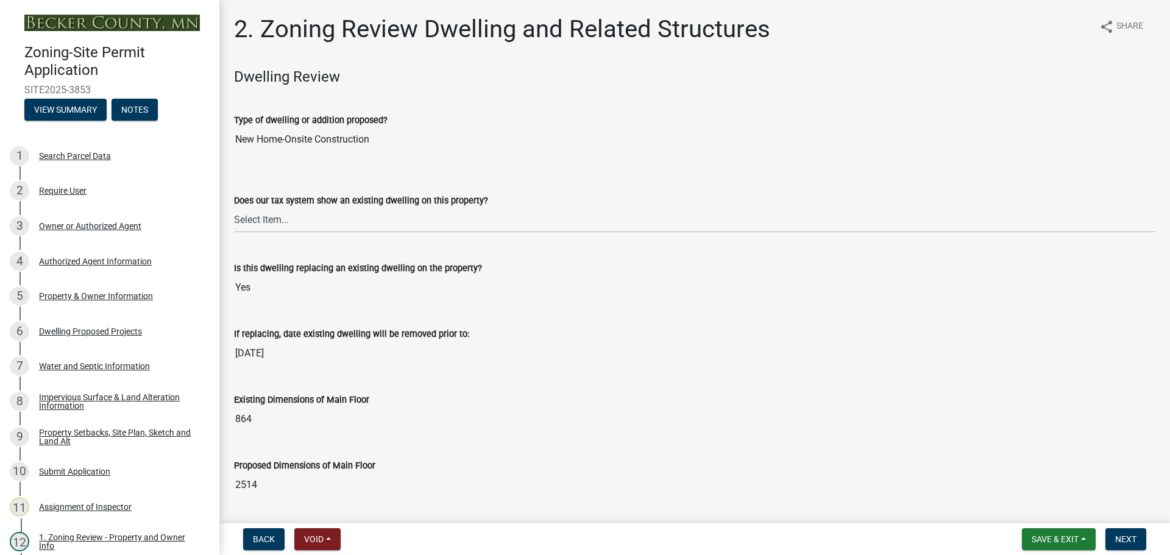
scroll to position [61, 0]
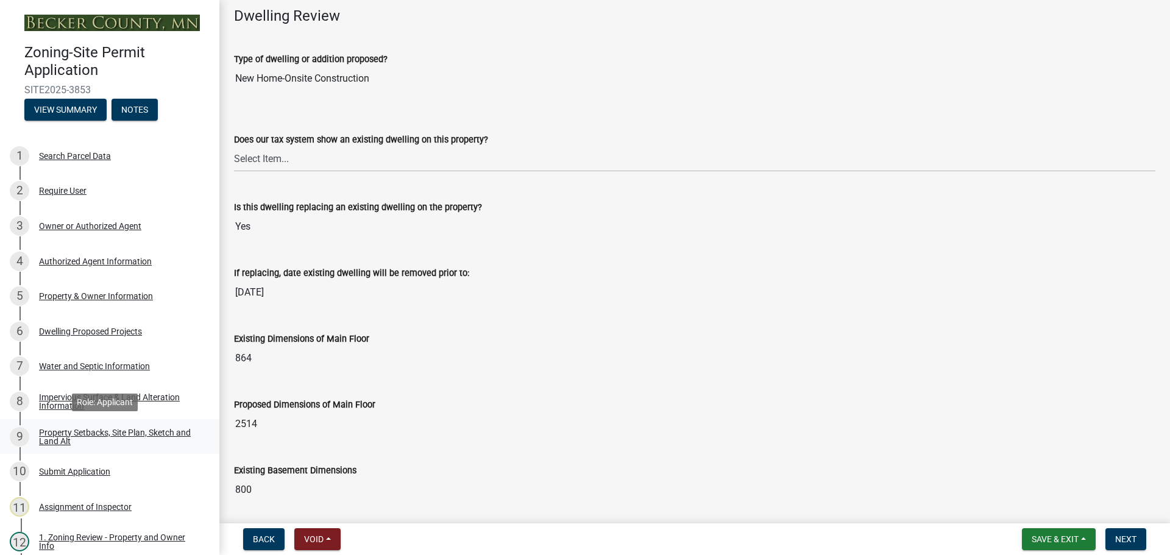
click at [113, 428] on div "Property Setbacks, Site Plan, Sketch and Land Alt" at bounding box center [119, 436] width 161 height 17
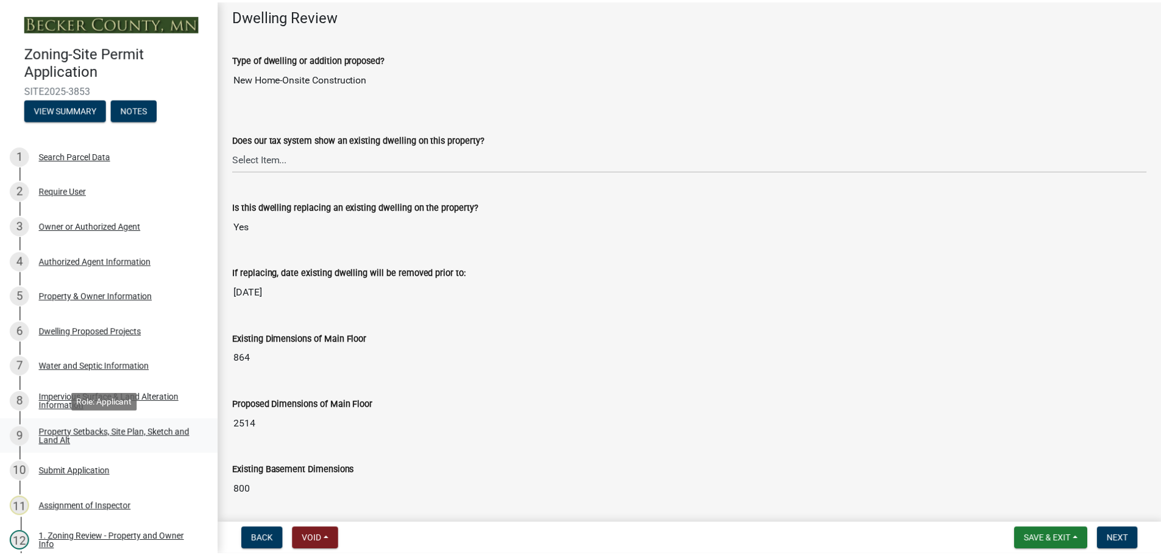
scroll to position [0, 0]
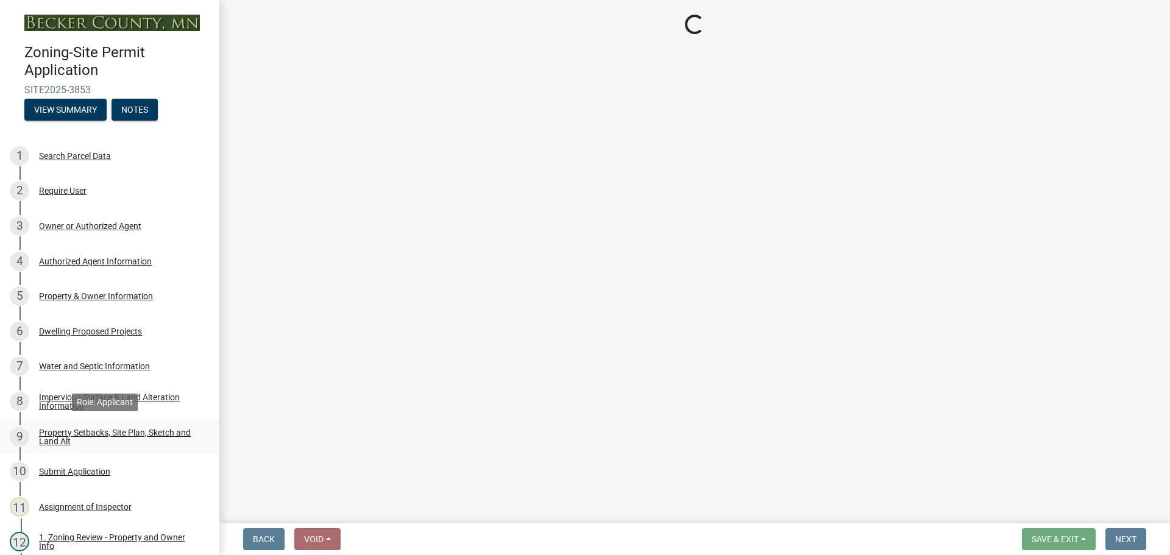
select select "7b13c63f-e699-4112-b373-98fbd28ec536"
select select "87640abb-5130-4065-bced-0c1b260ce984"
select select "b56a4575-9846-47cf-8067-c59a4853da22"
select select "b9185151-7fec-488a-a719-f11a93338dbd"
select select "e8ab2dc3-aa3f-46f3-9b4a-37eb25ad84af"
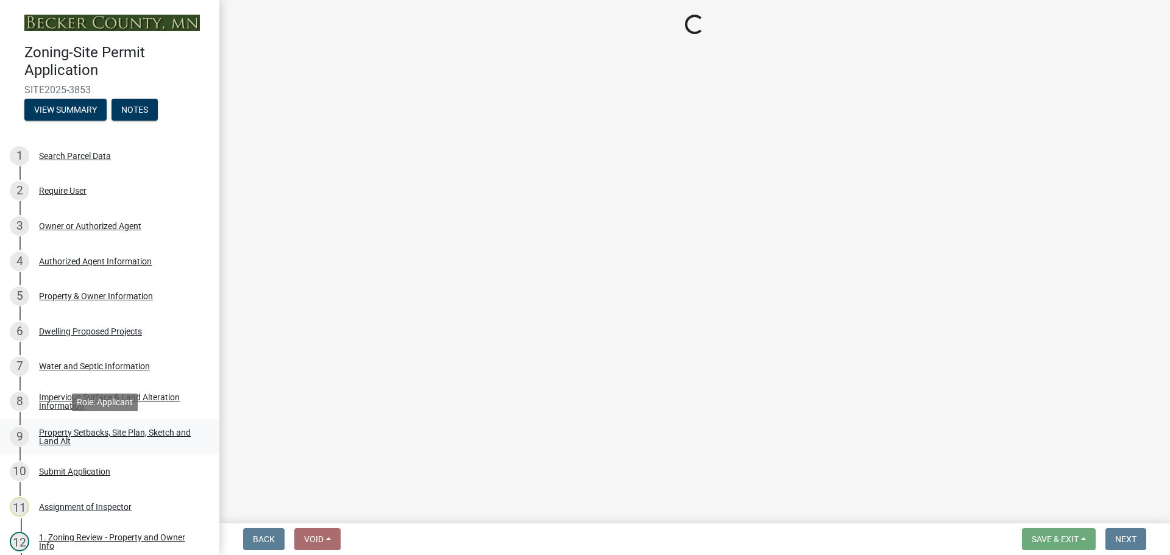
select select "5ad4ab64-b44e-481c-9000-9e5907aa74e1"
select select "e019de12-4845-45f2-ad10-5fb76eee0e55"
select select "c8b8ea71-7088-4e87-a493-7bc88cc2835b"
select select "133211ff-91ce-4a0a-9235-b48a7e2069a0"
select select "19d13e65-c93d-443e-910a-7a17299544cc"
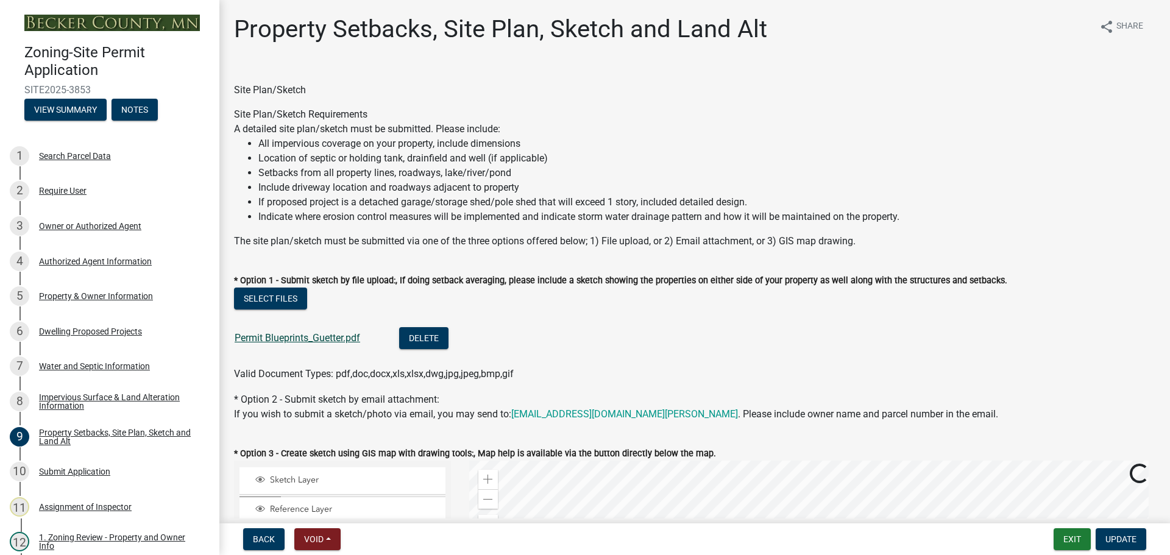
click at [297, 342] on link "Permit Blueprints_Guetter.pdf" at bounding box center [298, 338] width 126 height 12
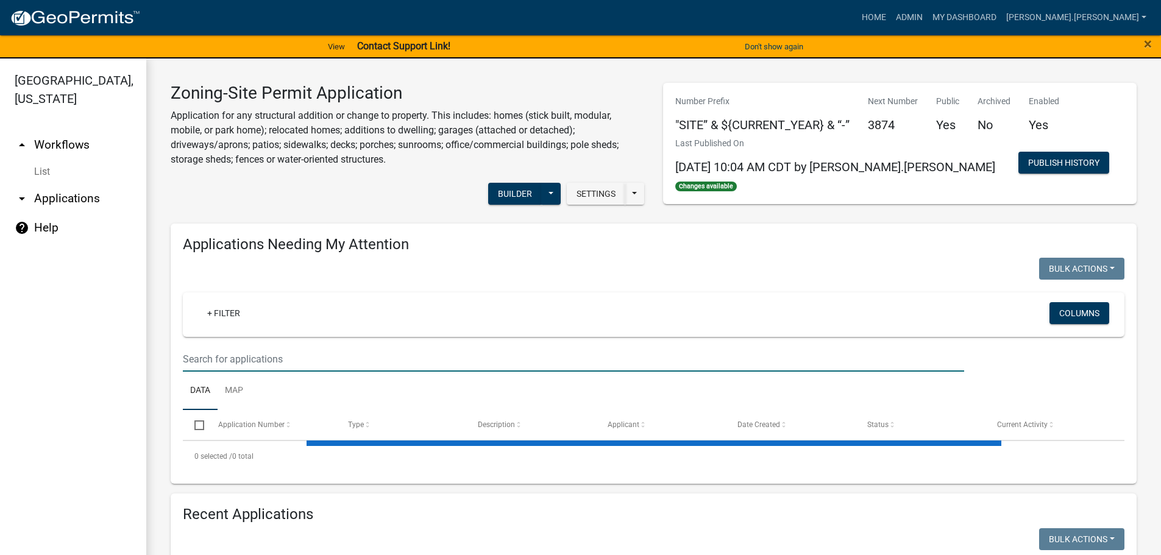
click at [411, 359] on input "text" at bounding box center [573, 359] width 781 height 25
type input "askin"
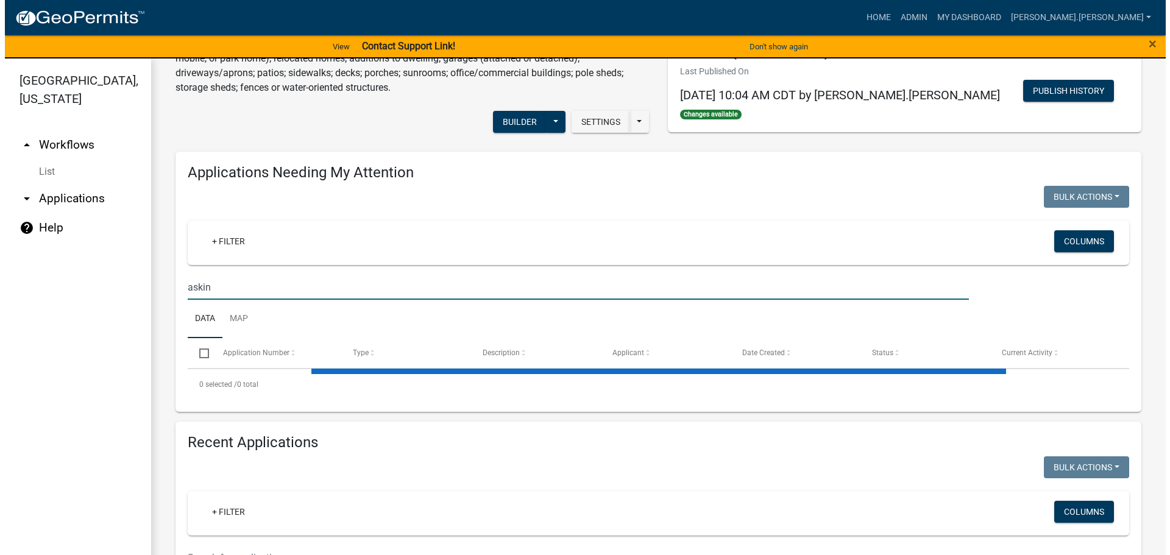
scroll to position [183, 0]
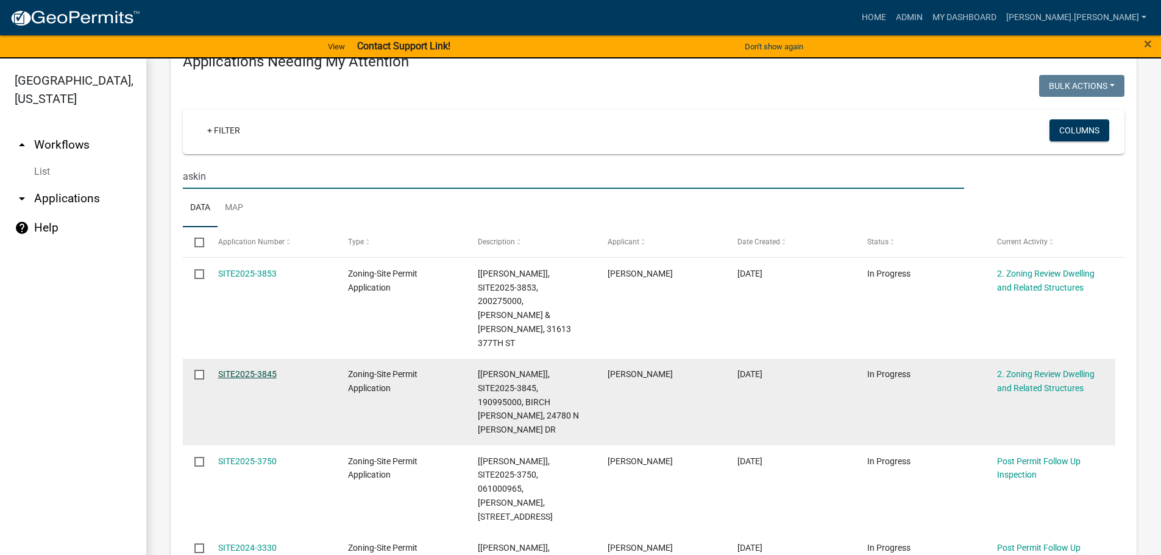
click at [261, 369] on link "SITE2025-3845" at bounding box center [247, 374] width 59 height 10
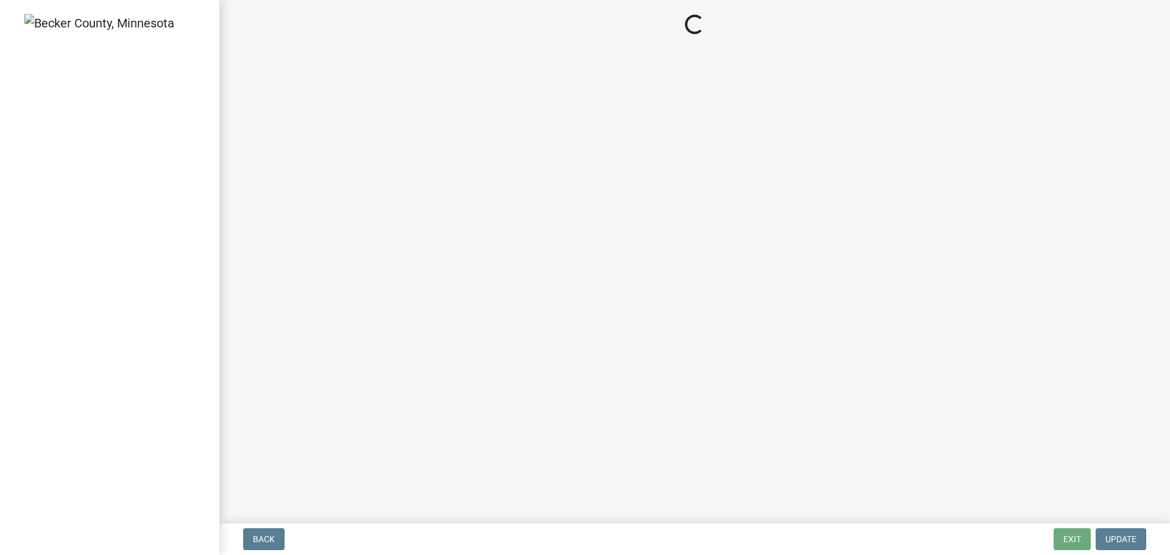
select select "f2f95036-4389-4179-8147-4ee015bbd016"
select select "583413f8-e9f7-4a70-8fe6-066f5b429c7e"
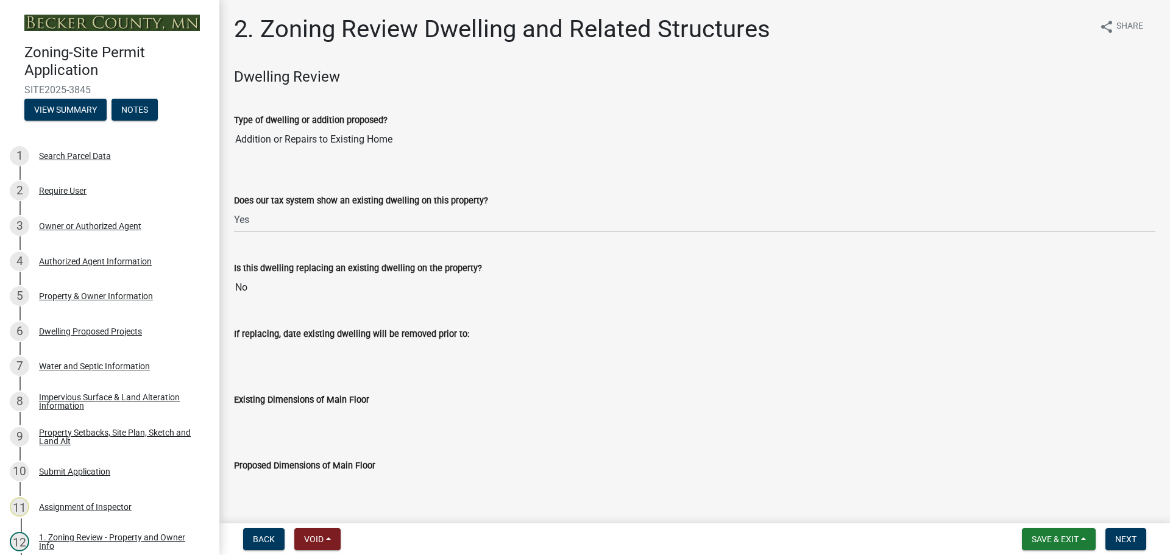
scroll to position [300, 0]
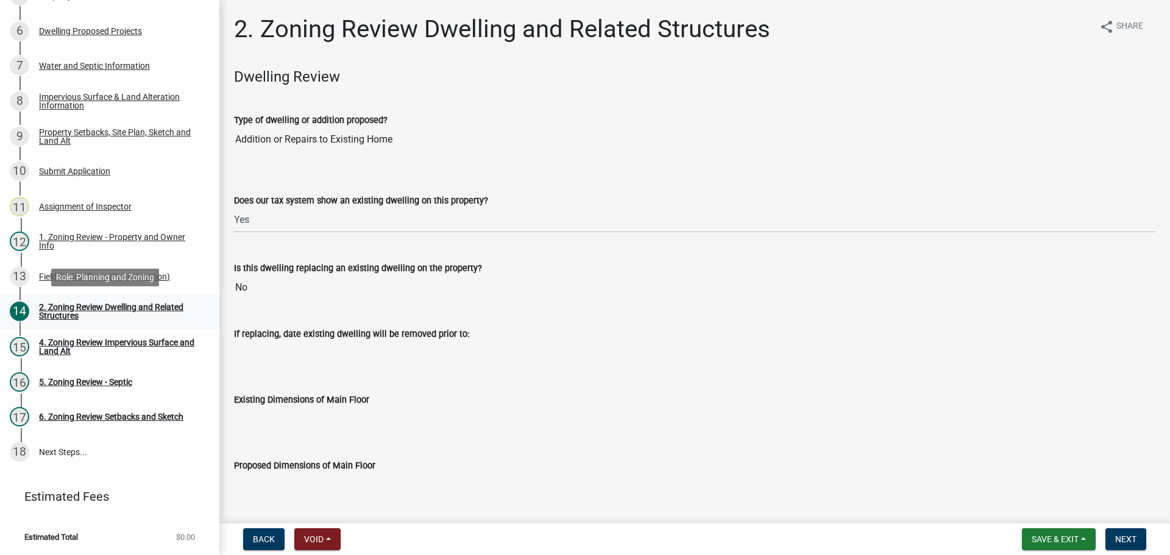
click at [112, 305] on div "2. Zoning Review Dwelling and Related Structures" at bounding box center [119, 311] width 161 height 17
click at [107, 130] on div "Property Setbacks, Site Plan, Sketch and Land Alt" at bounding box center [119, 136] width 161 height 17
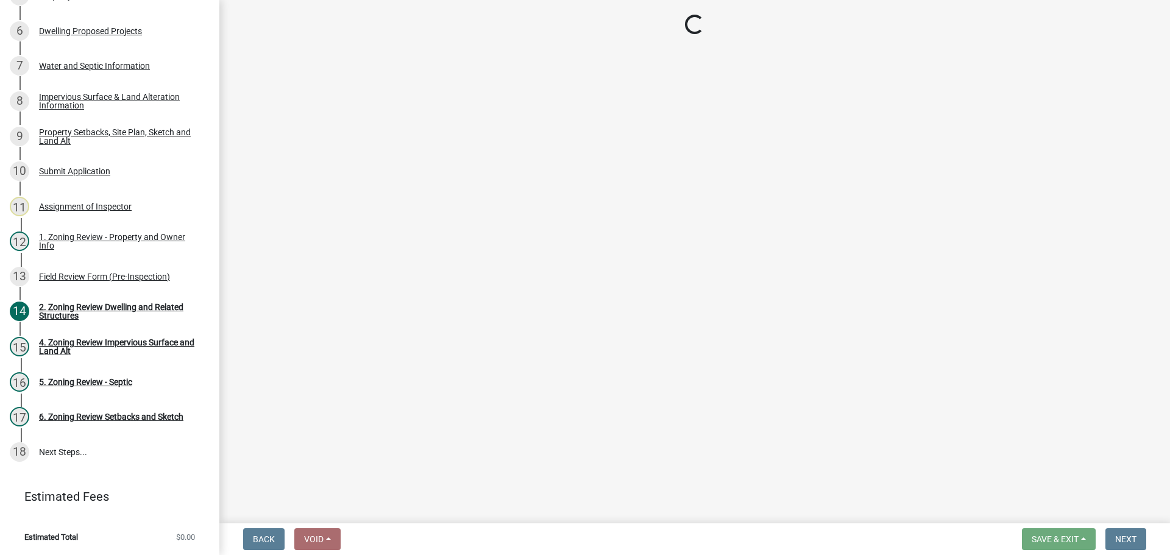
select select "7b13c63f-e699-4112-b373-98fbd28ec536"
select select "ad3f1f1c-7656-4cfc-b9d8-d6dc1c91b001"
select select "b56a4575-9846-47cf-8067-c59a4853da22"
select select "12f785fb-c378-4b18-841c-21c73dc99083"
select select "e8ab2dc3-aa3f-46f3-9b4a-37eb25ad84af"
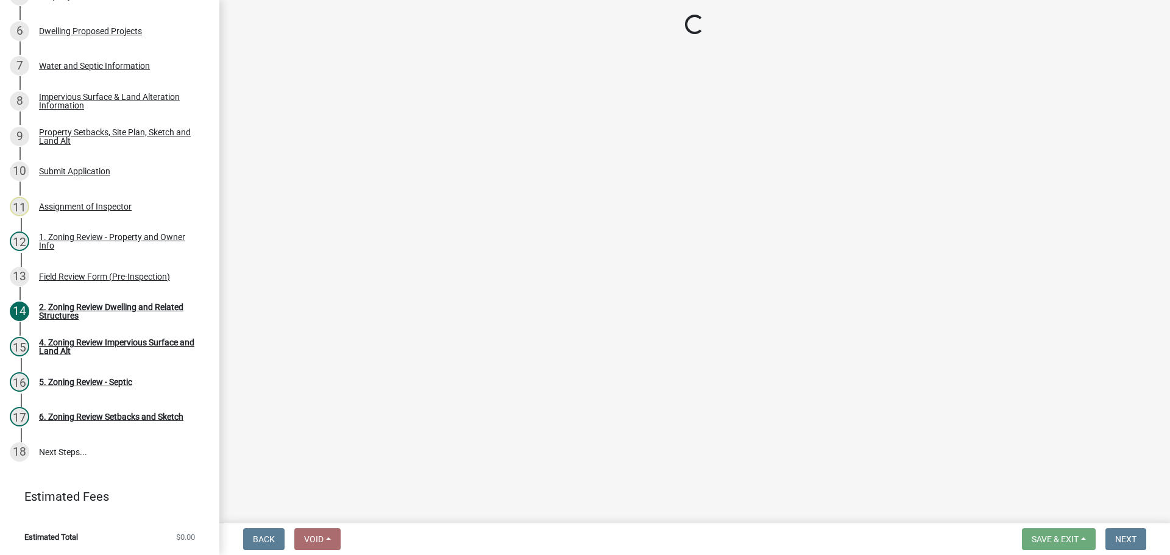
select select "b98836ba-4715-455d-97ab-be9a9df498a8"
select select "c8b8ea71-7088-4e87-a493-7bc88cc2835b"
select select "1418c7e3-4054-4b00-84b5-d09b9560f30a"
select select "19d13e65-c93d-443e-910a-7a17299544cc"
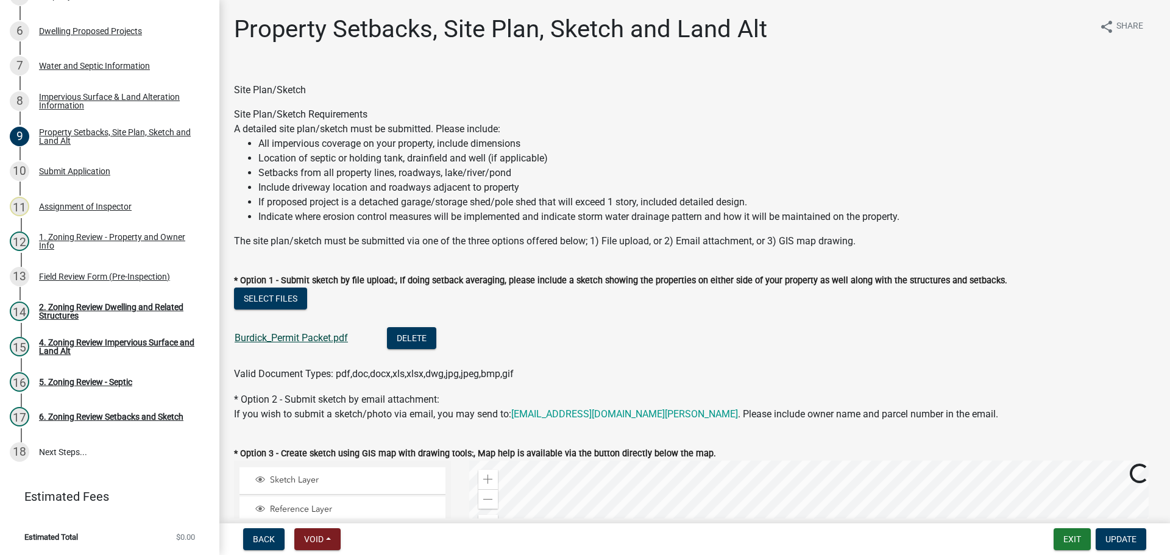
click at [333, 340] on link "Burdick_Permit Packet.pdf" at bounding box center [291, 338] width 113 height 12
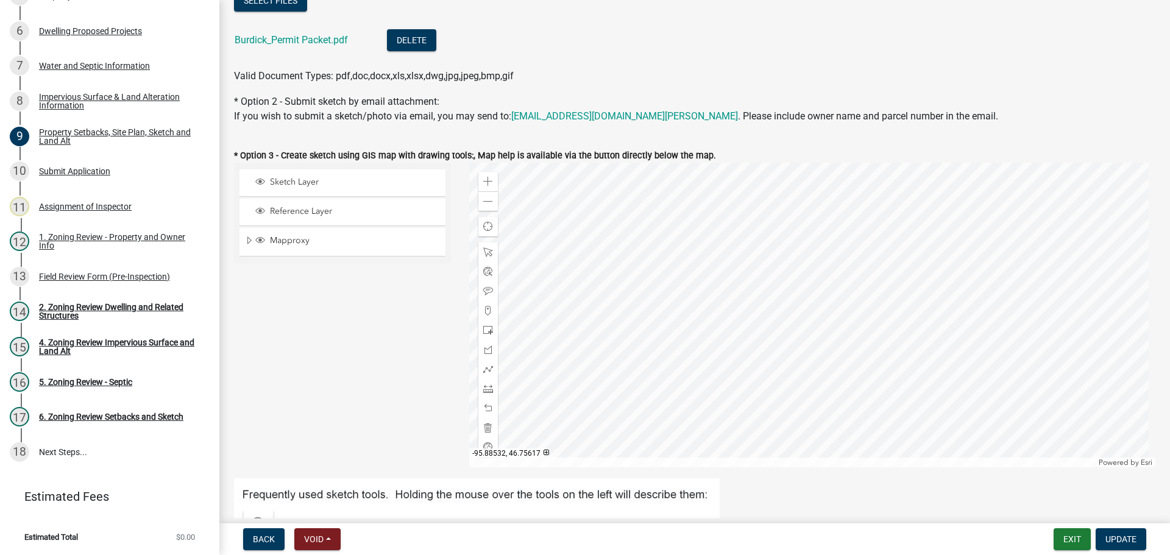
scroll to position [244, 0]
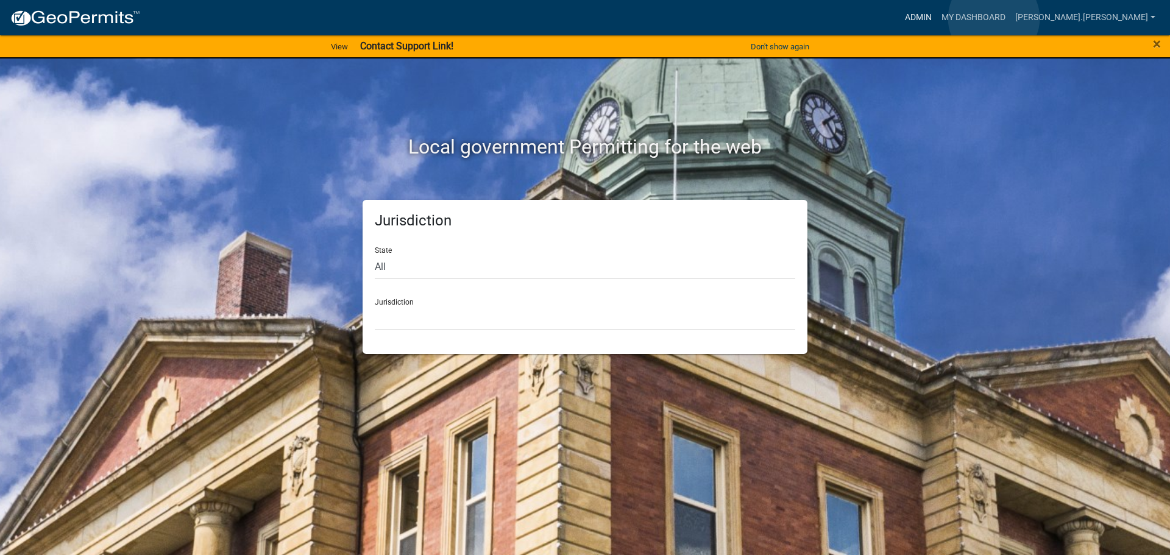
click at [937, 18] on link "Admin" at bounding box center [918, 17] width 37 height 23
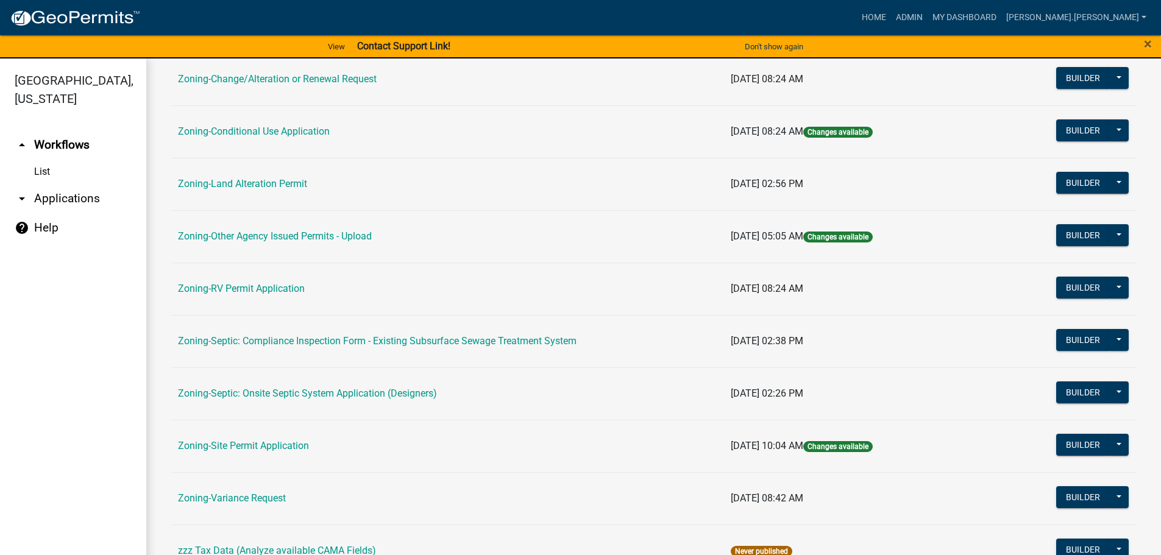
scroll to position [319, 0]
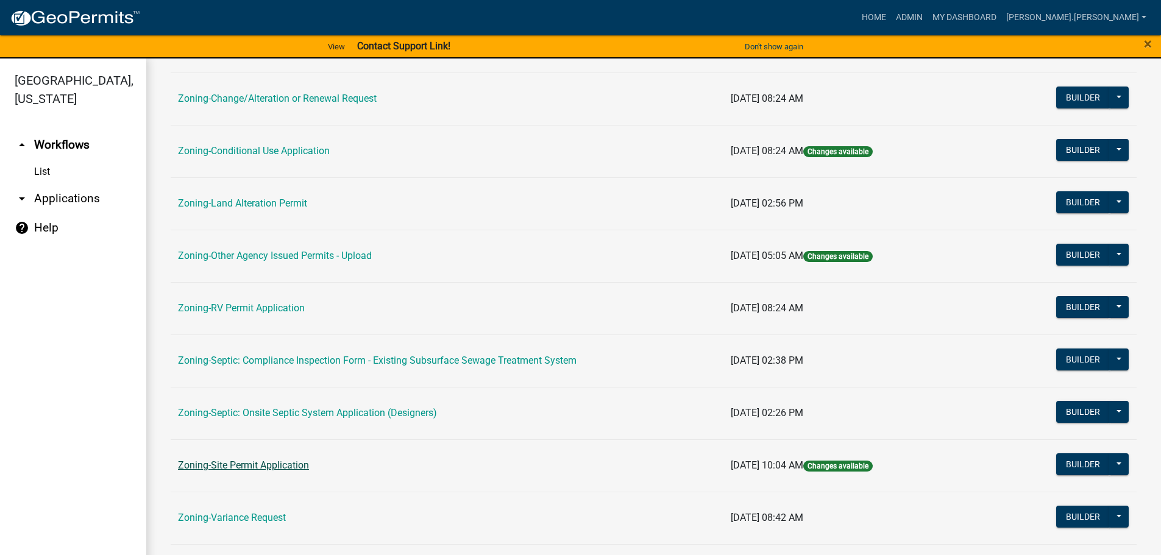
click at [250, 460] on link "Zoning-Site Permit Application" at bounding box center [243, 466] width 131 height 12
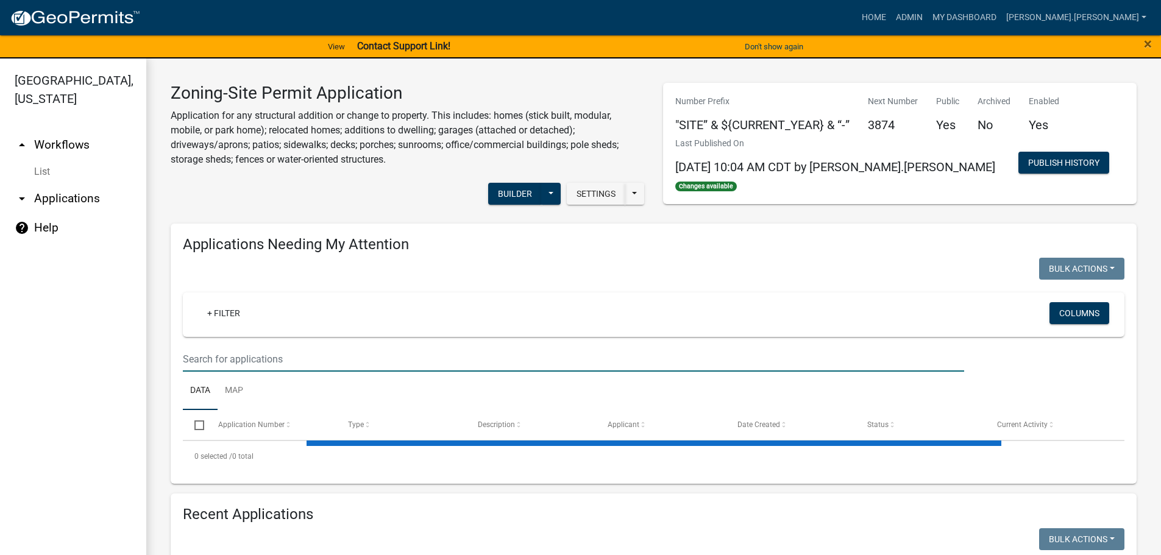
click at [346, 356] on input "text" at bounding box center [573, 359] width 781 height 25
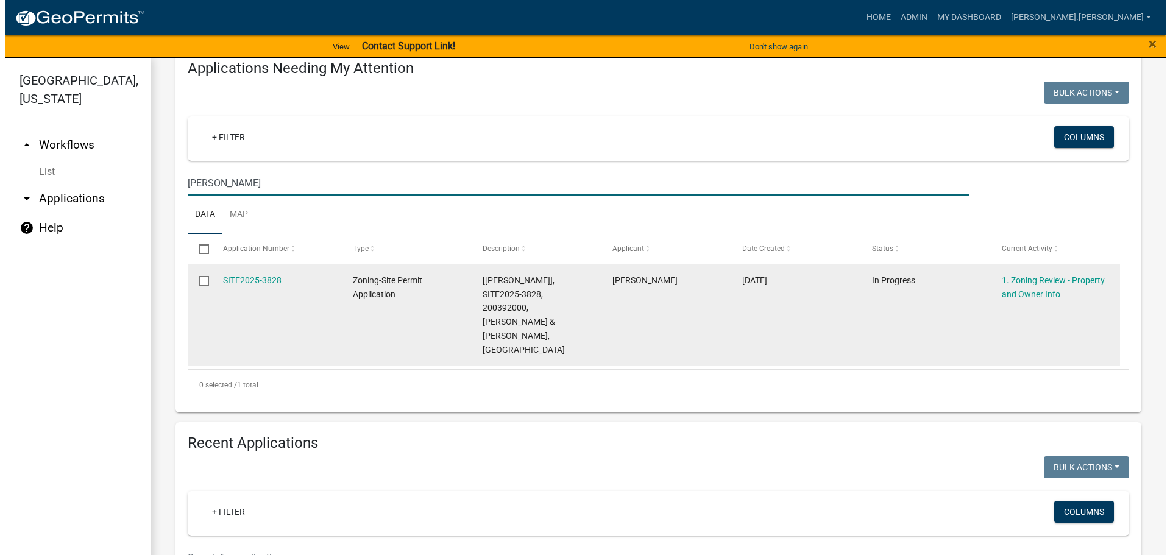
scroll to position [61, 0]
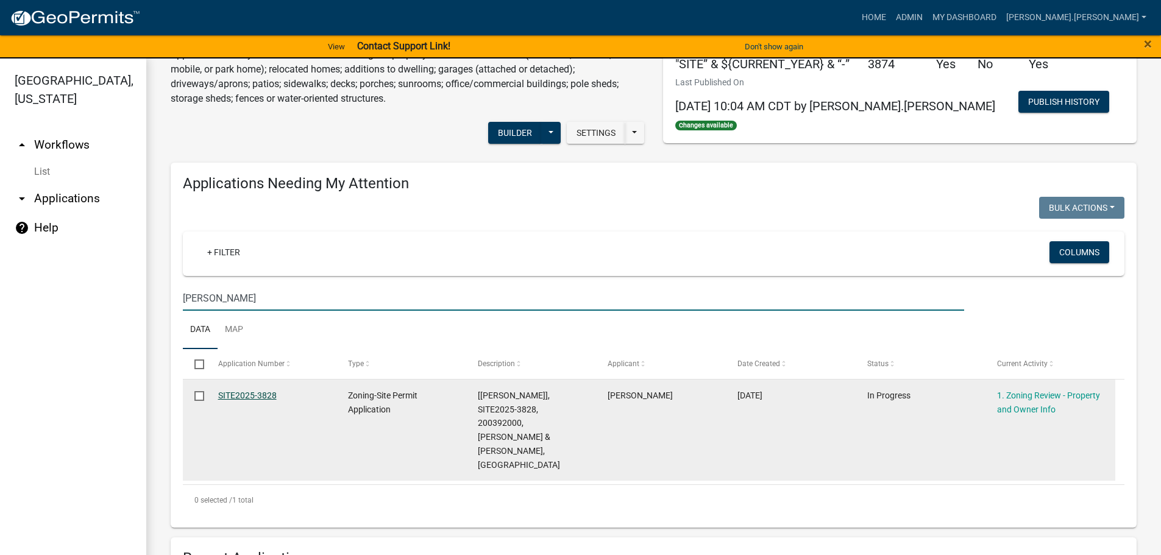
type input "[PERSON_NAME]"
click at [224, 392] on link "SITE2025-3828" at bounding box center [247, 396] width 59 height 10
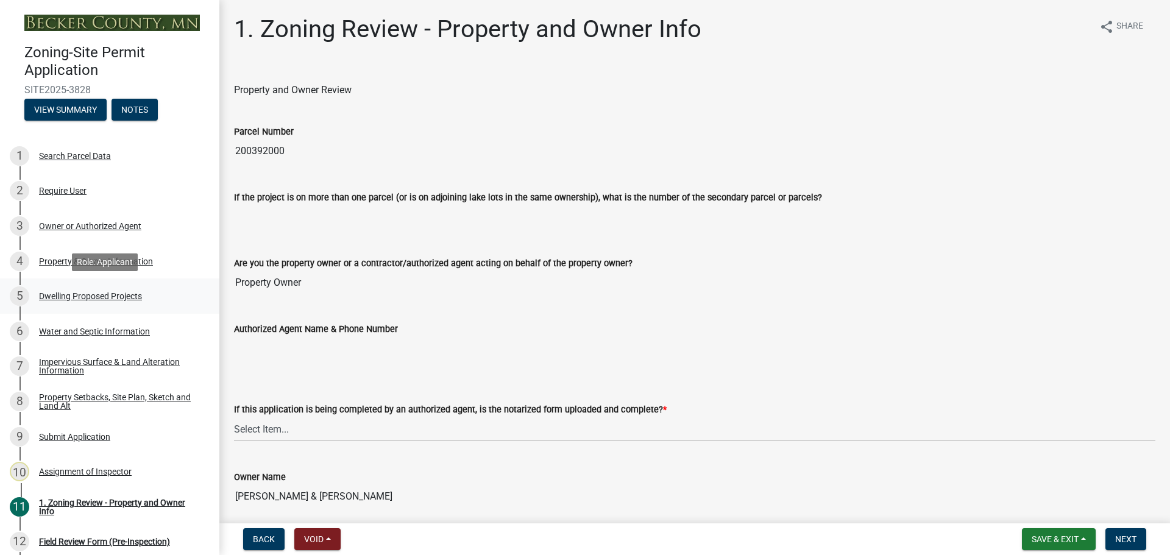
click at [105, 295] on div "Dwelling Proposed Projects" at bounding box center [90, 296] width 103 height 9
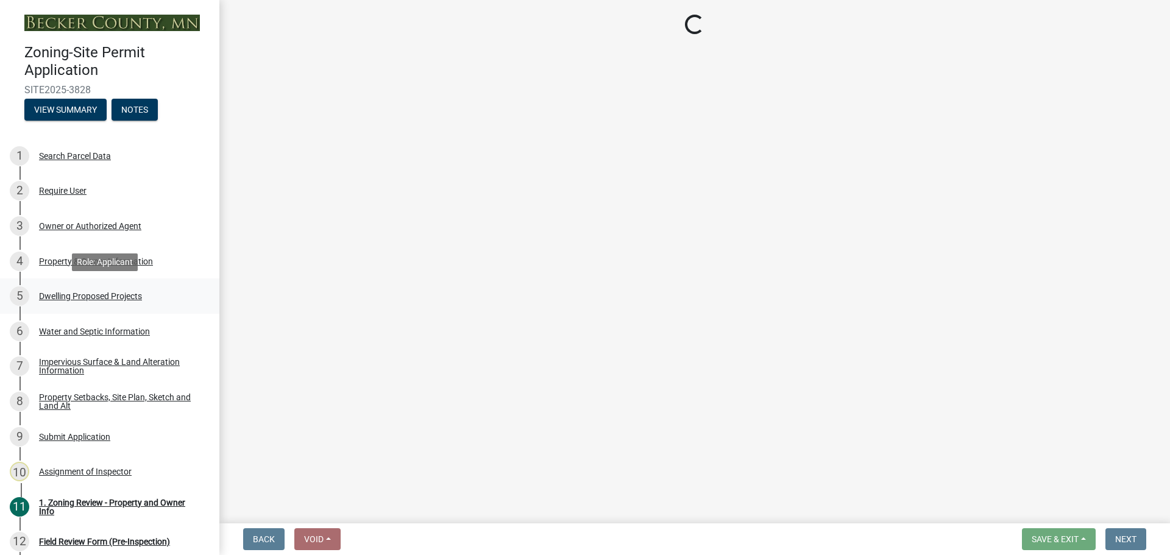
select select "b76c2e3f-c59d-4748-8205-29623accd873"
select select "566f81cc-4b3f-4ecb-9f16-a2b313352c61"
select select "f4ae0446-41fa-4afd-99aa-409617c58827"
select select "11c1c089-3b44-43c0-9549-3c9eeea2451f"
select select "0ceb8b90-6e92-4b1f-be25-acba4c819eff"
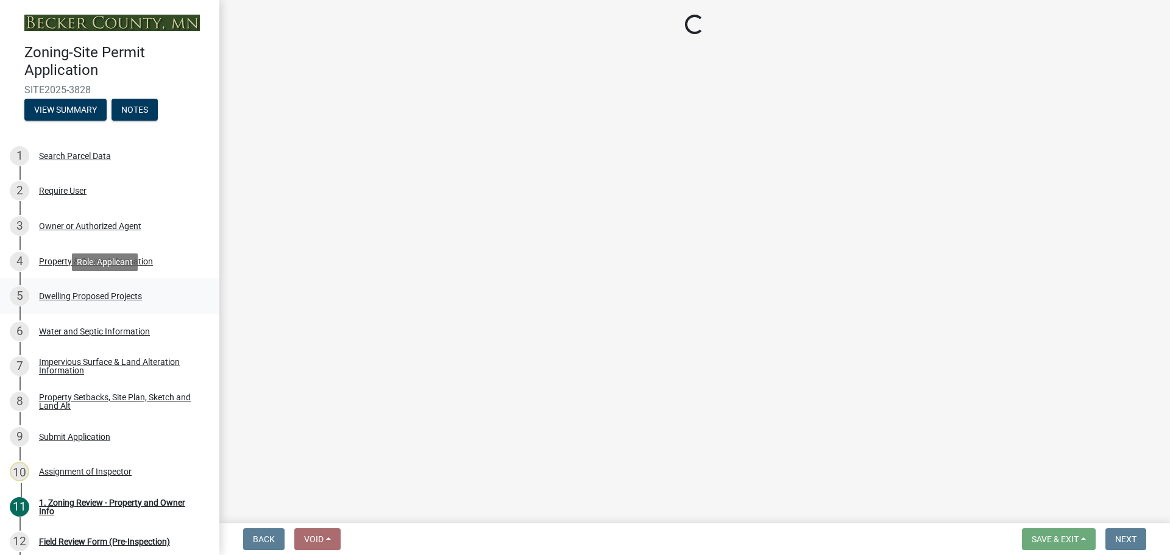
select select "ab9119d1-7da9-49c4-9fac-8c142204c89d"
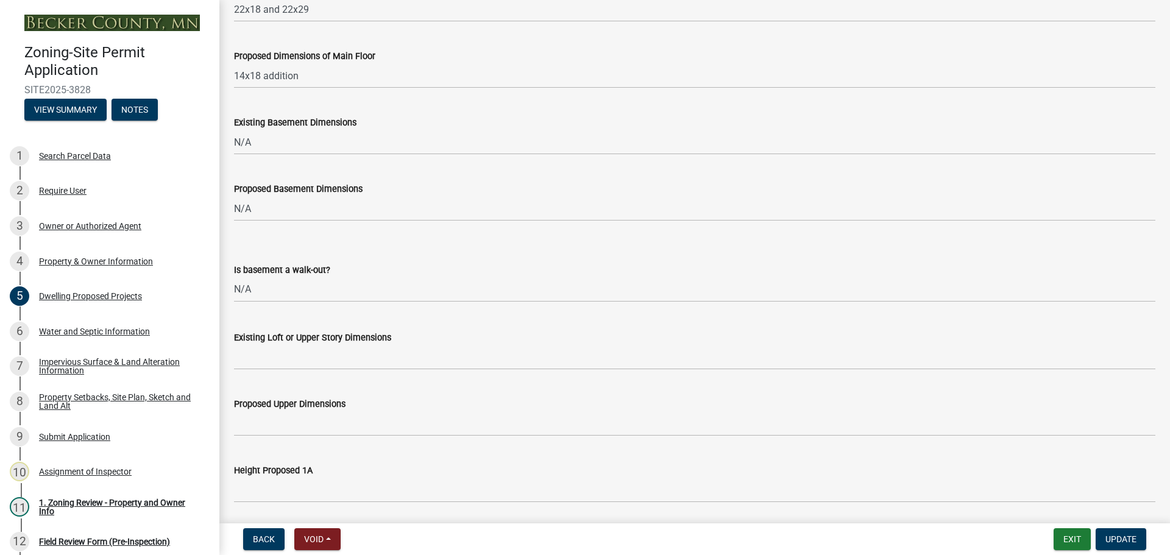
scroll to position [488, 0]
